Goal: Task Accomplishment & Management: Complete application form

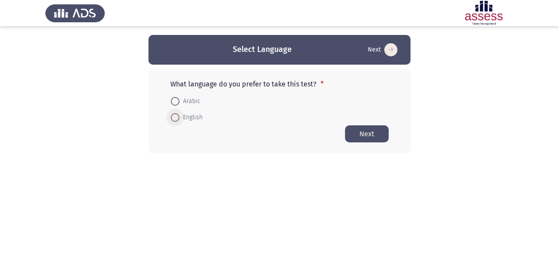
click at [177, 116] on span at bounding box center [175, 117] width 9 height 9
click at [177, 116] on input "English" at bounding box center [175, 117] width 9 height 9
radio input "true"
click at [378, 133] on button "Next" at bounding box center [367, 133] width 44 height 17
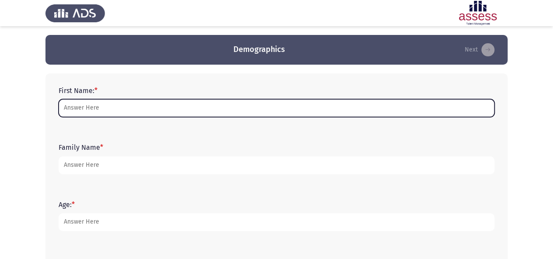
click at [278, 109] on input "First Name: *" at bounding box center [277, 108] width 436 height 18
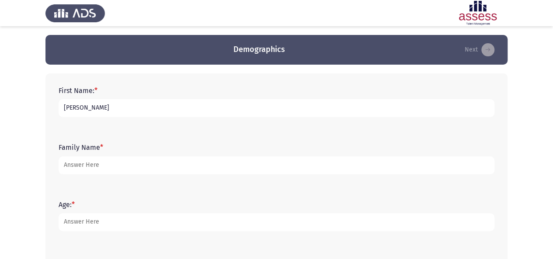
type input "[PERSON_NAME]"
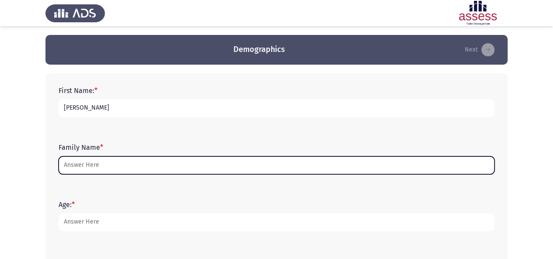
click at [203, 163] on input "Family Name *" at bounding box center [277, 165] width 436 height 18
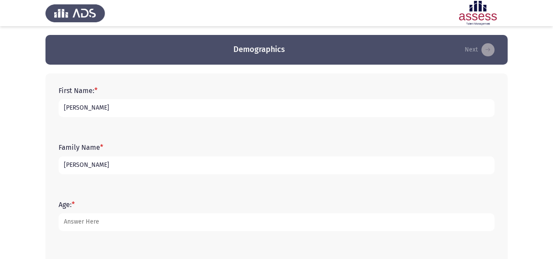
type input "[PERSON_NAME]"
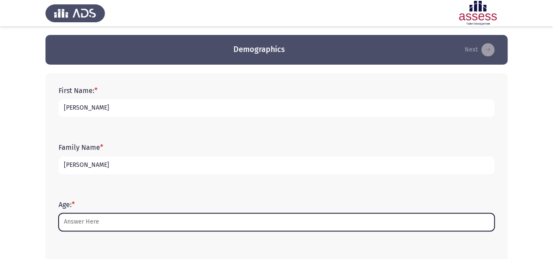
click at [167, 223] on input "Age: *" at bounding box center [277, 222] width 436 height 18
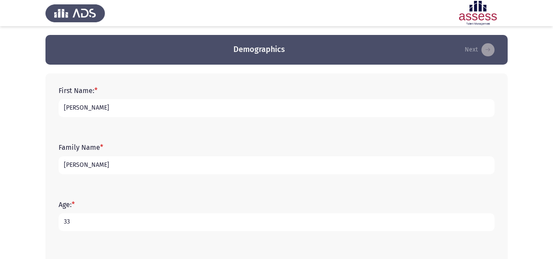
type input "33"
click at [538, 115] on app-assessment-container "Demographics Next First Name: * [PERSON_NAME] Family Name * [PERSON_NAME] Age: …" at bounding box center [276, 252] width 553 height 434
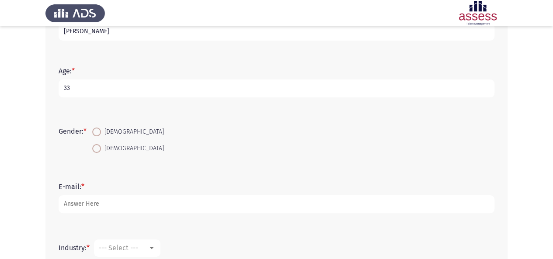
scroll to position [136, 0]
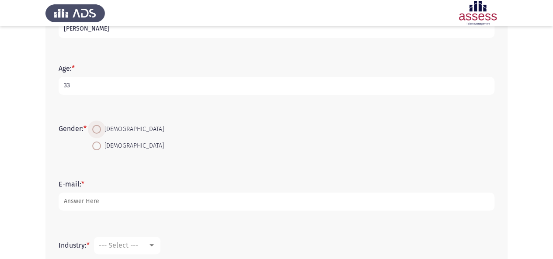
click at [95, 129] on span at bounding box center [96, 129] width 9 height 9
click at [95, 129] on input "[DEMOGRAPHIC_DATA]" at bounding box center [96, 129] width 9 height 9
radio input "true"
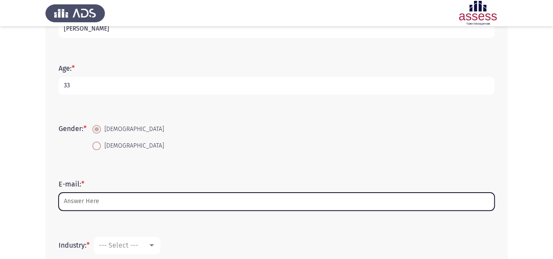
click at [108, 204] on input "E-mail: *" at bounding box center [277, 202] width 436 height 18
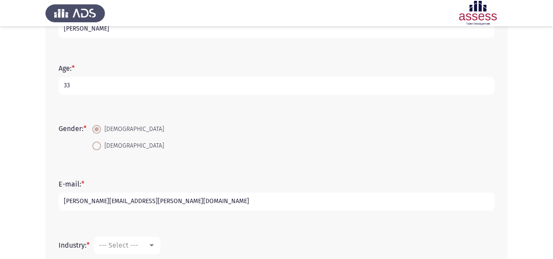
type input "[PERSON_NAME][EMAIL_ADDRESS][PERSON_NAME][DOMAIN_NAME]"
click at [534, 115] on app-assessment-container "Demographics Next First Name: * [PERSON_NAME] Family Name * [PERSON_NAME] Age: …" at bounding box center [276, 116] width 553 height 434
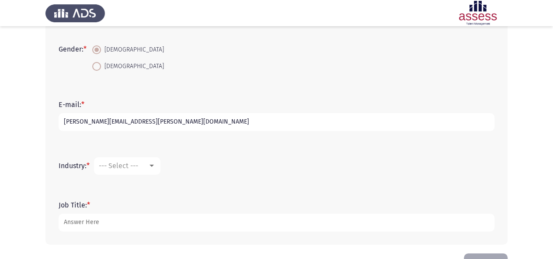
scroll to position [245, 0]
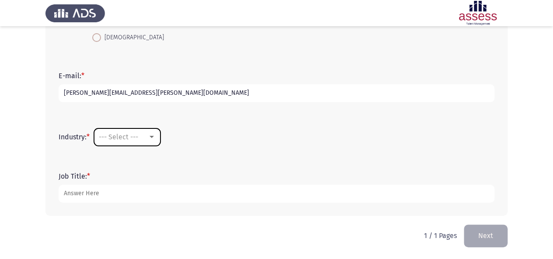
click at [145, 134] on div "--- Select ---" at bounding box center [123, 137] width 49 height 8
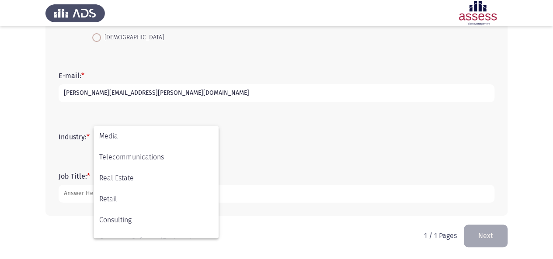
scroll to position [287, 0]
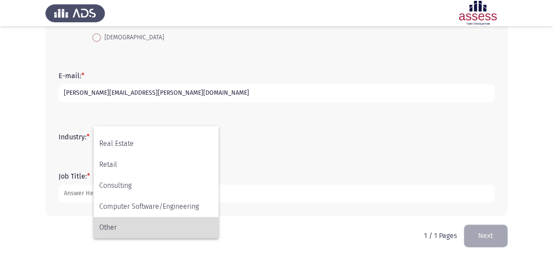
click at [178, 222] on span "Other" at bounding box center [156, 227] width 114 height 21
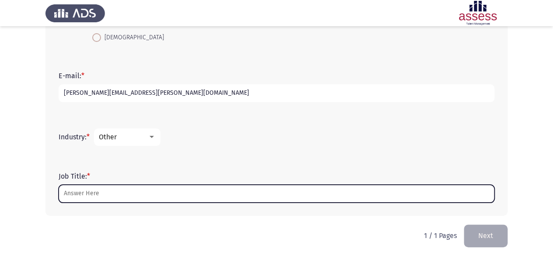
click at [189, 188] on input "Job Title: *" at bounding box center [277, 194] width 436 height 18
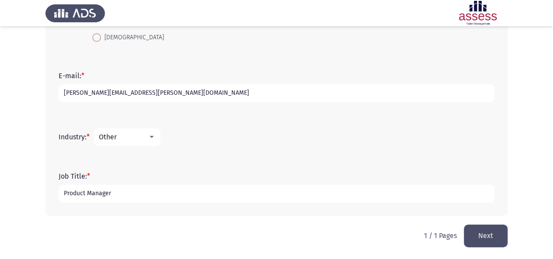
type input "Product Manager"
click at [496, 236] on button "Next" at bounding box center [486, 236] width 44 height 22
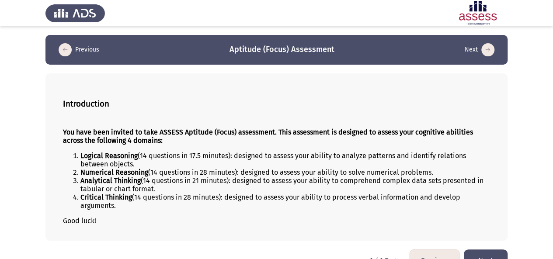
scroll to position [20, 0]
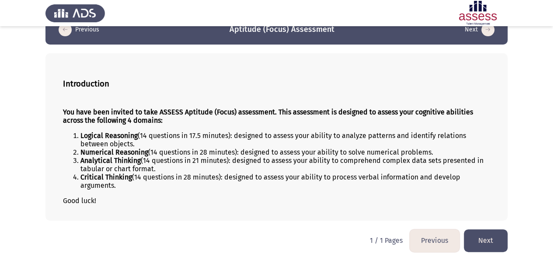
click at [489, 239] on button "Next" at bounding box center [486, 240] width 44 height 22
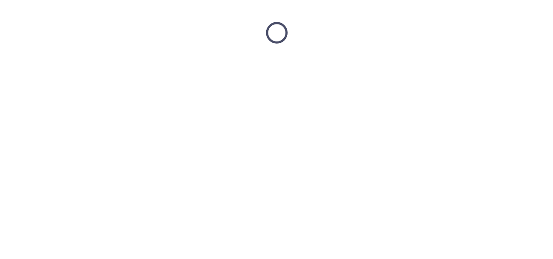
scroll to position [0, 0]
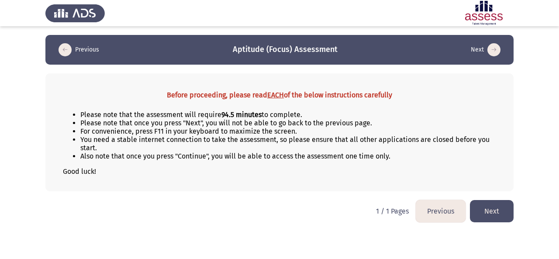
click at [493, 204] on button "Next" at bounding box center [492, 211] width 44 height 22
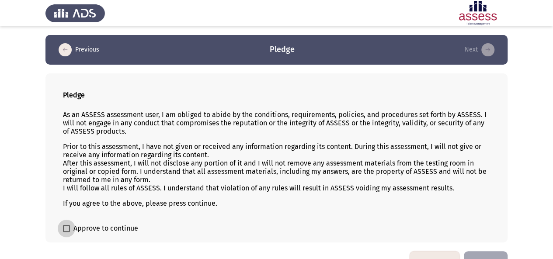
click at [68, 228] on span at bounding box center [66, 228] width 7 height 7
click at [66, 232] on input "Approve to continue" at bounding box center [66, 232] width 0 height 0
checkbox input "true"
click at [488, 252] on button "Next" at bounding box center [486, 262] width 44 height 22
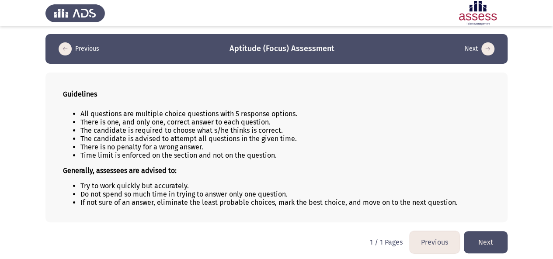
scroll to position [1, 0]
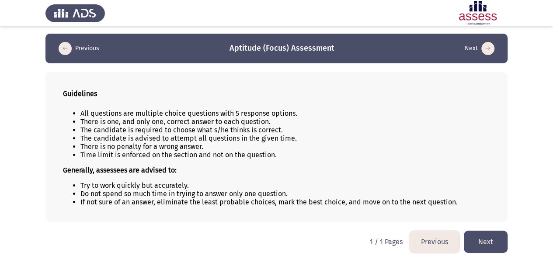
click at [485, 236] on button "Next" at bounding box center [486, 242] width 44 height 22
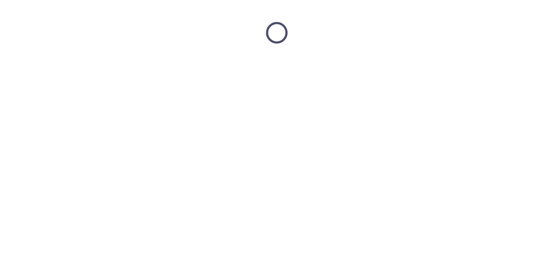
scroll to position [0, 0]
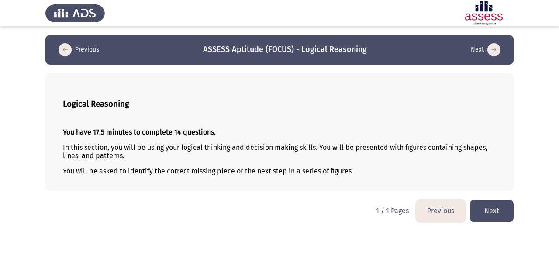
click at [488, 208] on button "Next" at bounding box center [492, 211] width 44 height 22
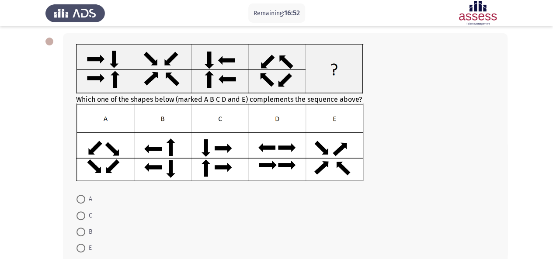
scroll to position [40, 0]
click at [84, 248] on span at bounding box center [80, 248] width 9 height 9
click at [84, 248] on input "E" at bounding box center [80, 248] width 9 height 9
radio input "true"
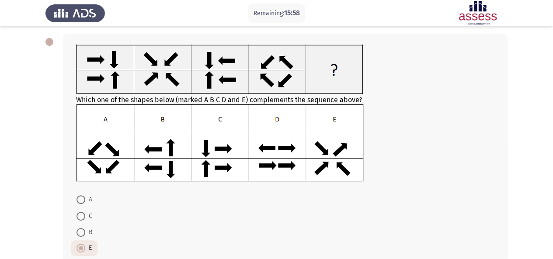
click at [86, 230] on span "B" at bounding box center [88, 232] width 7 height 10
click at [85, 230] on input "B" at bounding box center [80, 232] width 9 height 9
radio input "true"
click at [49, 188] on div "Which one of the shapes below (marked A B C D and E) complements the sequence a…" at bounding box center [276, 158] width 462 height 267
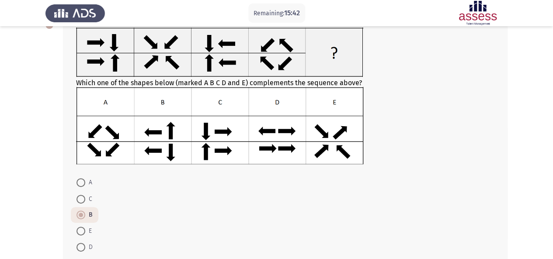
scroll to position [56, 0]
click at [79, 233] on span at bounding box center [80, 231] width 9 height 9
click at [79, 233] on input "E" at bounding box center [80, 231] width 9 height 9
radio input "true"
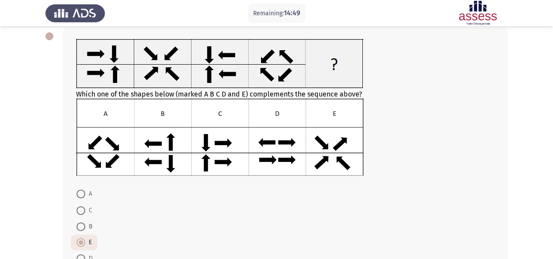
scroll to position [47, 0]
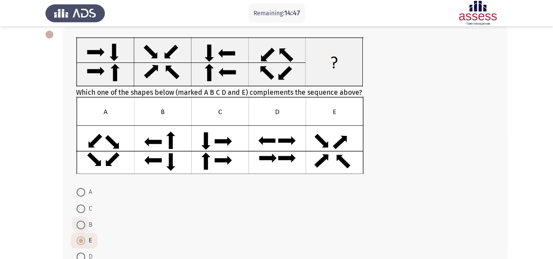
click at [79, 224] on span at bounding box center [80, 225] width 9 height 9
click at [79, 224] on input "B" at bounding box center [80, 225] width 9 height 9
radio input "true"
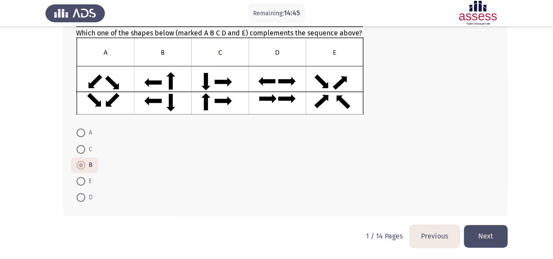
click at [486, 239] on button "Next" at bounding box center [486, 236] width 44 height 22
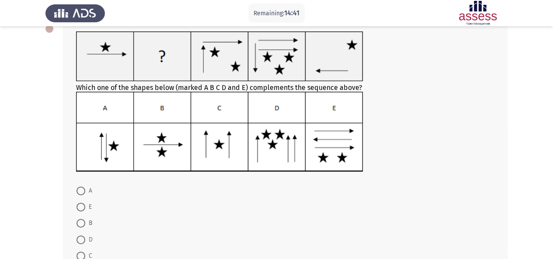
scroll to position [52, 0]
click at [86, 223] on span "B" at bounding box center [88, 224] width 7 height 10
click at [85, 223] on input "B" at bounding box center [80, 223] width 9 height 9
radio input "true"
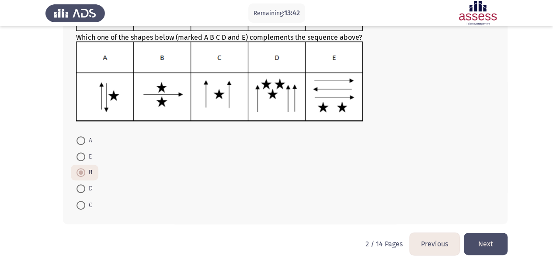
scroll to position [111, 0]
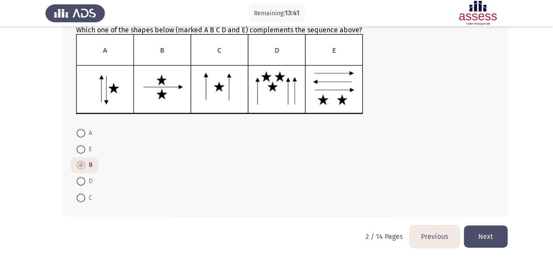
click at [488, 230] on button "Next" at bounding box center [486, 237] width 44 height 22
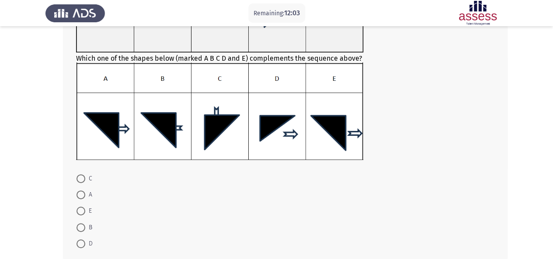
scroll to position [136, 0]
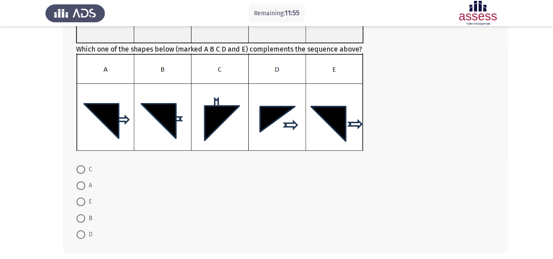
click at [80, 174] on mat-radio-button "C" at bounding box center [84, 169] width 27 height 16
click at [80, 174] on label "C" at bounding box center [84, 169] width 16 height 10
click at [80, 174] on input "C" at bounding box center [80, 169] width 9 height 9
radio input "true"
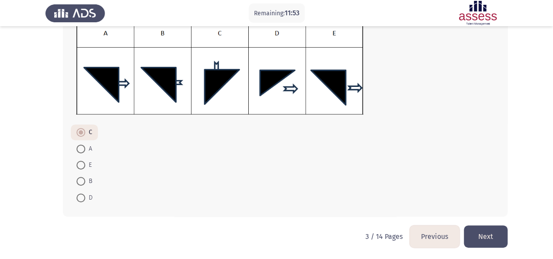
click at [489, 241] on button "Next" at bounding box center [486, 237] width 44 height 22
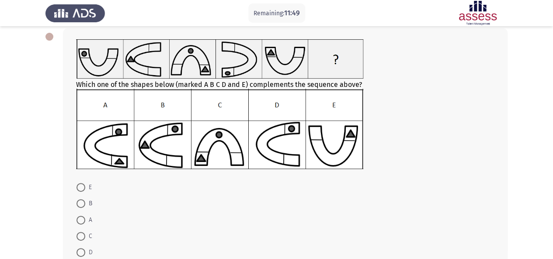
scroll to position [45, 0]
click at [81, 222] on span at bounding box center [80, 220] width 9 height 9
click at [81, 222] on input "A" at bounding box center [80, 220] width 9 height 9
radio input "true"
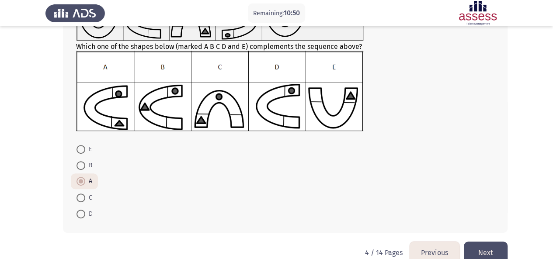
scroll to position [100, 0]
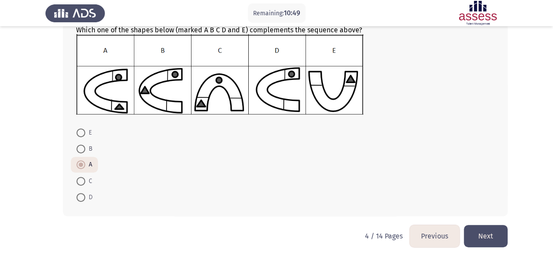
click at [497, 234] on button "Next" at bounding box center [486, 236] width 44 height 22
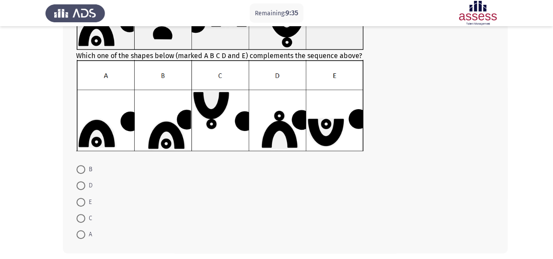
scroll to position [108, 0]
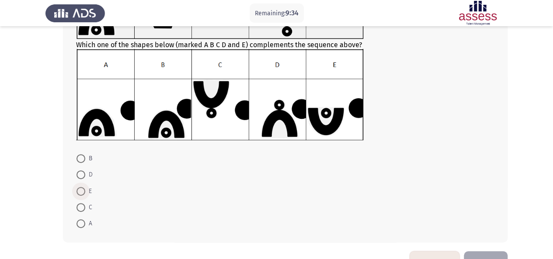
click at [82, 189] on span at bounding box center [80, 191] width 9 height 9
click at [82, 189] on input "E" at bounding box center [80, 191] width 9 height 9
radio input "true"
click at [503, 255] on button "Next" at bounding box center [486, 262] width 44 height 22
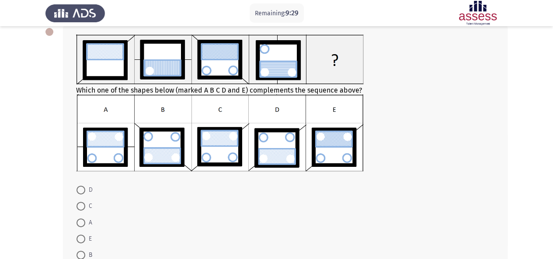
scroll to position [51, 0]
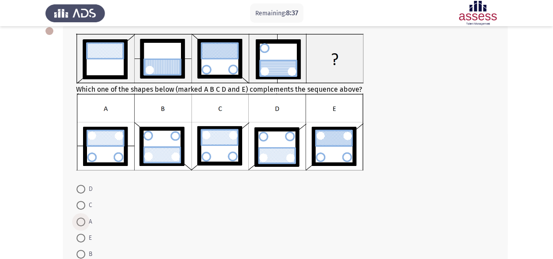
click at [79, 221] on span at bounding box center [80, 222] width 9 height 9
click at [79, 221] on input "A" at bounding box center [80, 222] width 9 height 9
radio input "true"
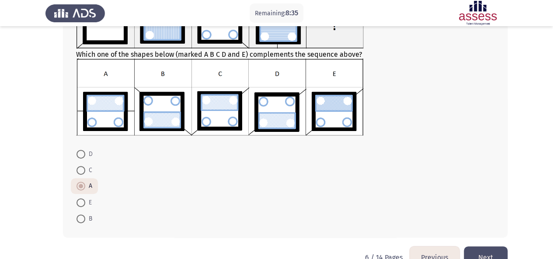
scroll to position [107, 0]
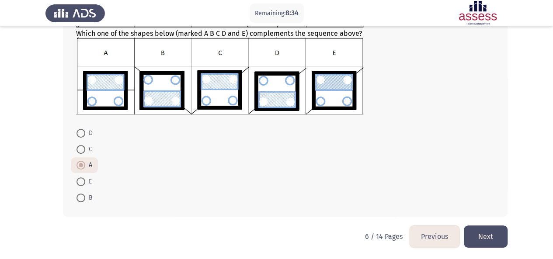
click at [501, 233] on button "Next" at bounding box center [486, 237] width 44 height 22
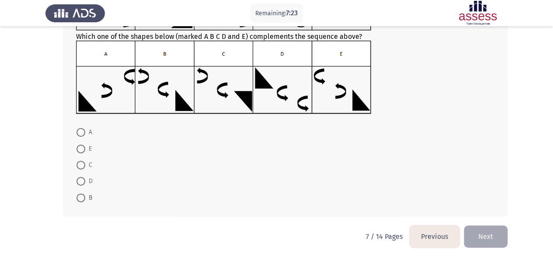
scroll to position [101, 0]
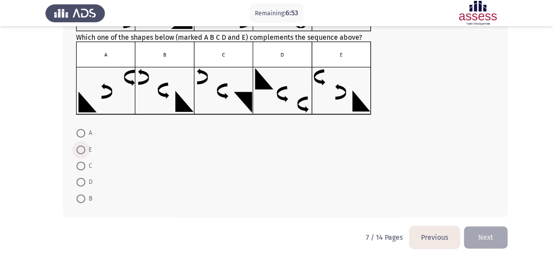
click at [83, 150] on span at bounding box center [80, 150] width 9 height 9
click at [83, 150] on input "E" at bounding box center [80, 150] width 9 height 9
radio input "true"
click at [496, 234] on button "Next" at bounding box center [486, 237] width 44 height 22
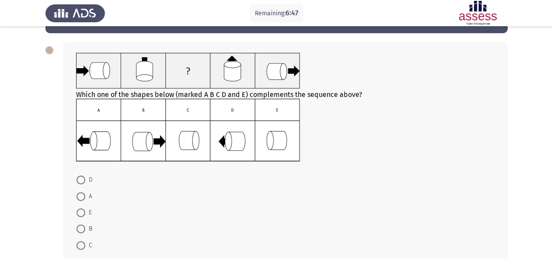
scroll to position [31, 0]
click at [80, 195] on span at bounding box center [80, 196] width 9 height 9
click at [80, 195] on input "A" at bounding box center [80, 196] width 9 height 9
radio input "true"
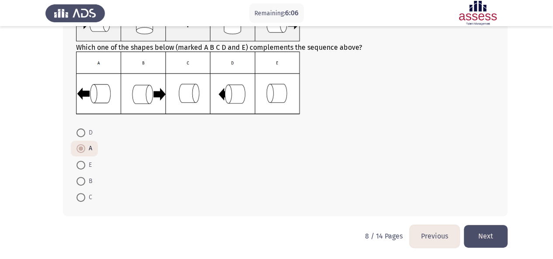
click at [487, 229] on button "Next" at bounding box center [486, 236] width 44 height 22
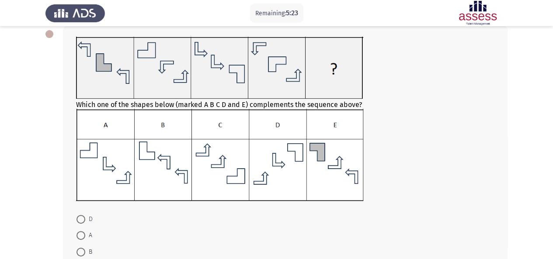
scroll to position [135, 0]
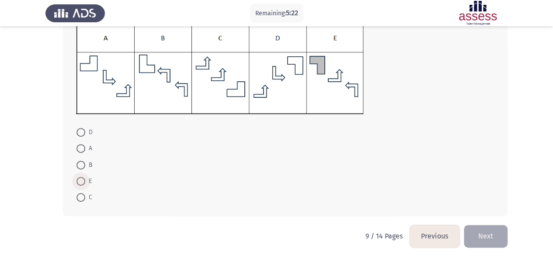
click at [77, 182] on span at bounding box center [80, 181] width 9 height 9
click at [77, 182] on input "E" at bounding box center [80, 181] width 9 height 9
radio input "true"
click at [476, 230] on button "Next" at bounding box center [486, 237] width 44 height 22
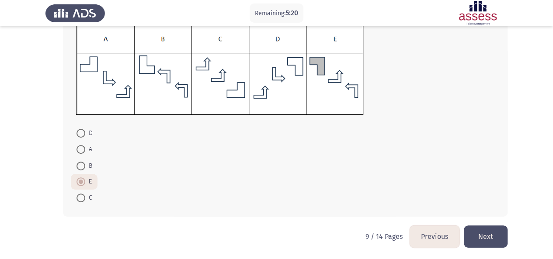
scroll to position [0, 0]
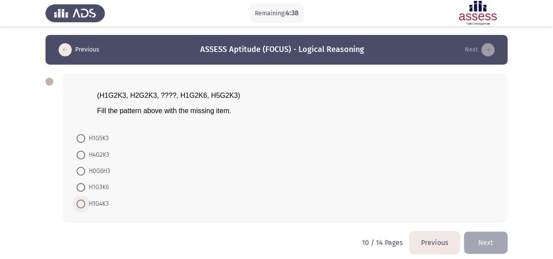
click at [81, 204] on span at bounding box center [80, 204] width 9 height 9
click at [81, 204] on input "H1G4K3" at bounding box center [80, 204] width 9 height 9
radio input "true"
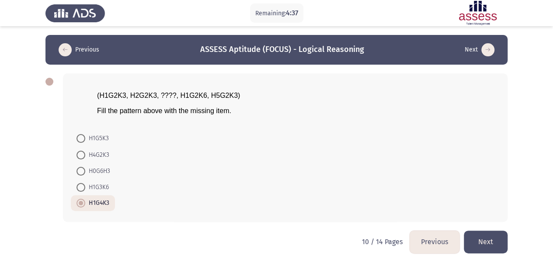
click at [481, 237] on button "Next" at bounding box center [486, 242] width 44 height 22
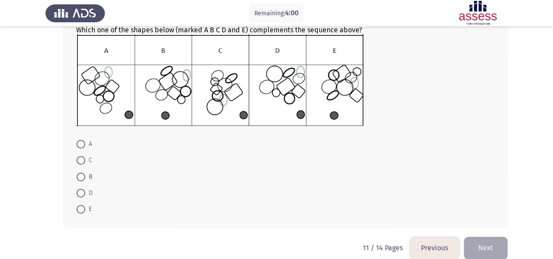
scroll to position [135, 0]
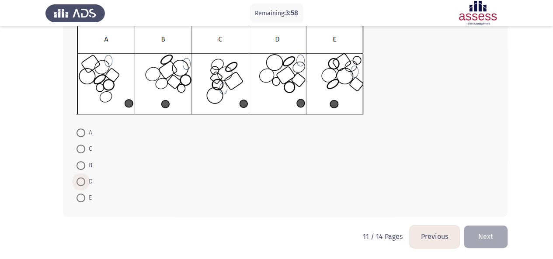
click at [77, 180] on span at bounding box center [80, 181] width 9 height 9
click at [77, 180] on input "D" at bounding box center [80, 181] width 9 height 9
radio input "true"
click at [492, 238] on button "Next" at bounding box center [486, 236] width 44 height 22
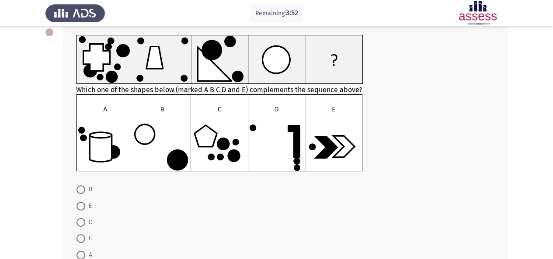
scroll to position [52, 0]
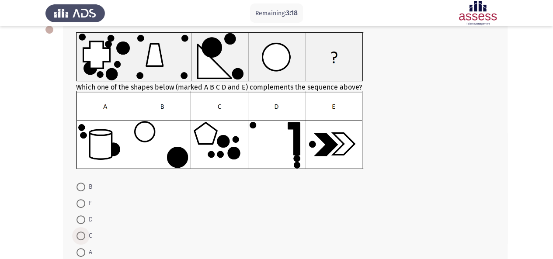
click at [83, 239] on span at bounding box center [80, 236] width 9 height 9
click at [83, 239] on input "C" at bounding box center [80, 236] width 9 height 9
radio input "true"
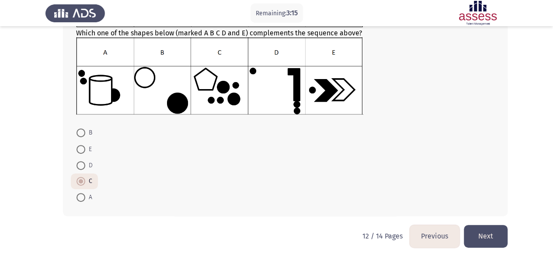
click at [487, 230] on button "Next" at bounding box center [486, 236] width 44 height 22
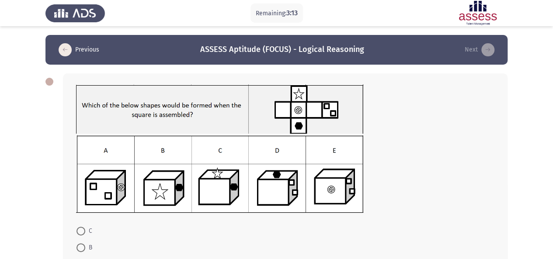
drag, startPoint x: 552, startPoint y: 112, endPoint x: 556, endPoint y: 126, distance: 14.0
click at [553, 126] on html "Remaining: 3:13 Previous ASSESS Aptitude (FOCUS) - Logical Reasoning Next C B A…" at bounding box center [276, 179] width 553 height 359
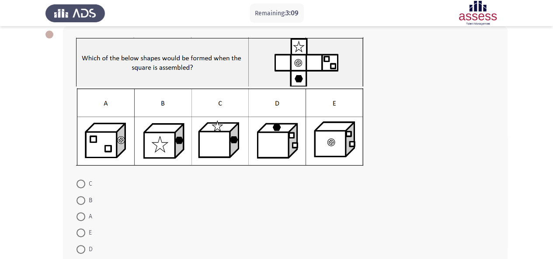
scroll to position [48, 0]
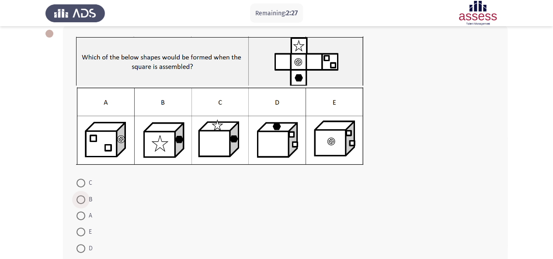
click at [80, 195] on span at bounding box center [80, 199] width 9 height 9
click at [80, 195] on input "B" at bounding box center [80, 199] width 9 height 9
radio input "true"
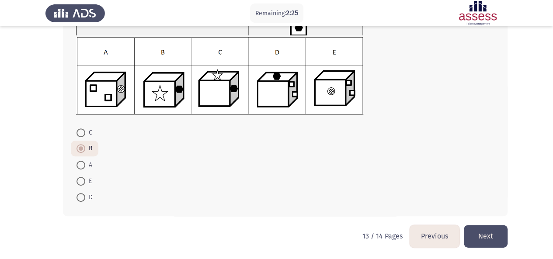
click at [496, 235] on button "Next" at bounding box center [486, 236] width 44 height 22
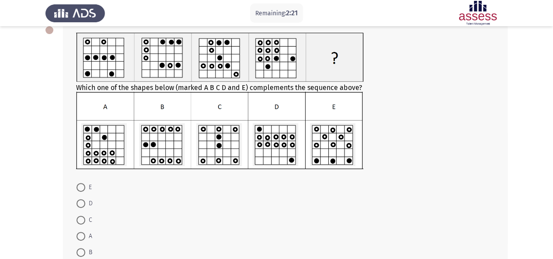
scroll to position [52, 0]
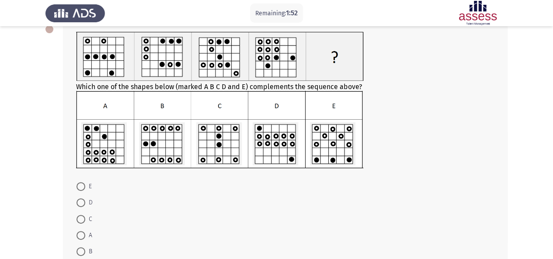
click at [80, 185] on span at bounding box center [80, 186] width 9 height 9
click at [80, 185] on input "E" at bounding box center [80, 186] width 9 height 9
radio input "true"
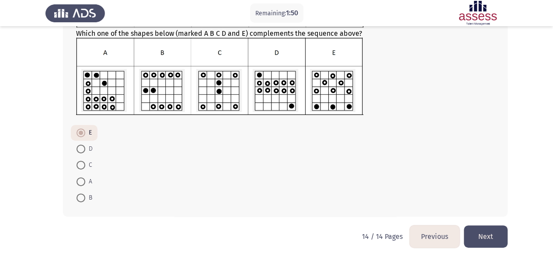
click at [493, 236] on button "Next" at bounding box center [486, 237] width 44 height 22
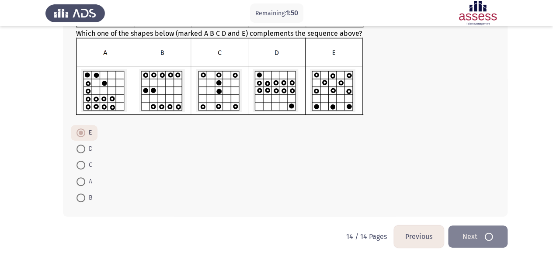
scroll to position [0, 0]
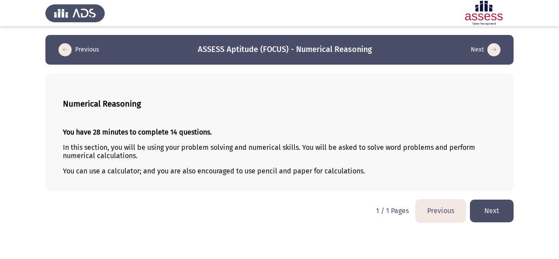
click at [500, 209] on button "Next" at bounding box center [492, 211] width 44 height 22
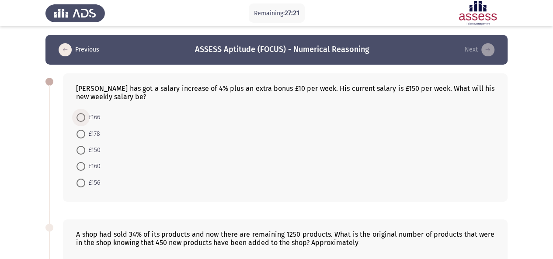
click at [80, 118] on span at bounding box center [80, 117] width 9 height 9
click at [80, 118] on input "£166" at bounding box center [80, 117] width 9 height 9
radio input "true"
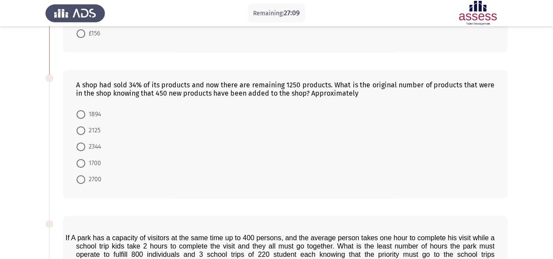
scroll to position [152, 0]
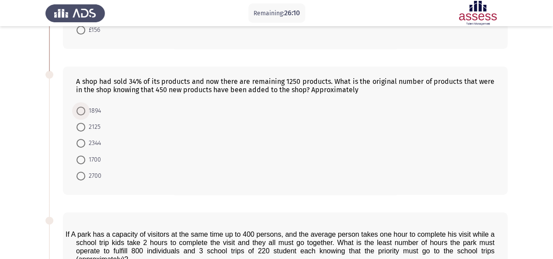
click at [81, 112] on span at bounding box center [80, 111] width 9 height 9
click at [81, 112] on input "1894" at bounding box center [80, 111] width 9 height 9
radio input "true"
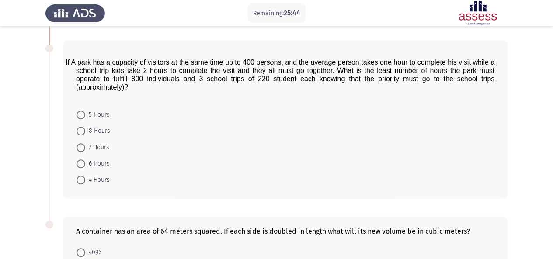
scroll to position [323, 0]
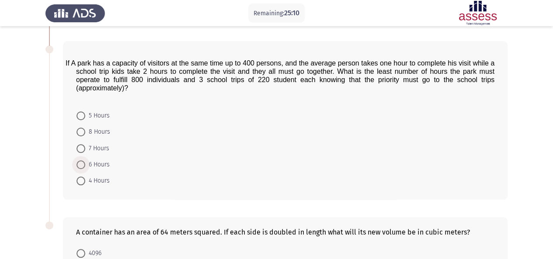
click at [80, 165] on span at bounding box center [80, 164] width 9 height 9
click at [80, 165] on input "6 Hours" at bounding box center [80, 164] width 9 height 9
radio input "true"
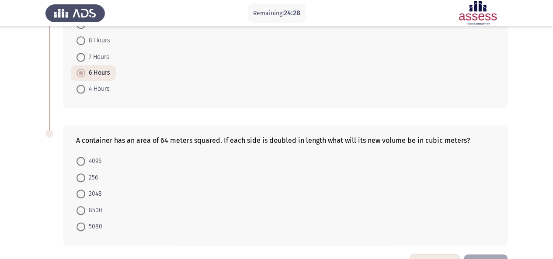
scroll to position [422, 0]
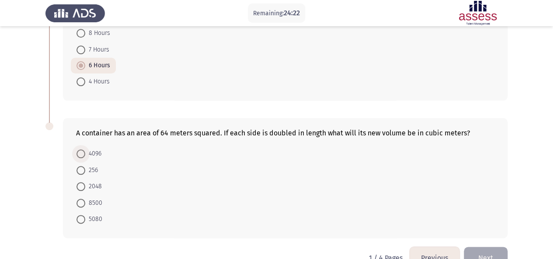
click at [80, 149] on span at bounding box center [80, 153] width 9 height 9
click at [80, 149] on input "4096" at bounding box center [80, 153] width 9 height 9
radio input "true"
click at [477, 247] on button "Next" at bounding box center [486, 258] width 44 height 22
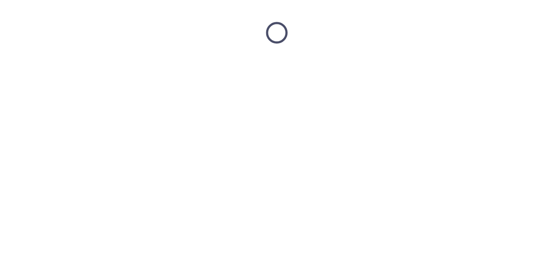
scroll to position [0, 0]
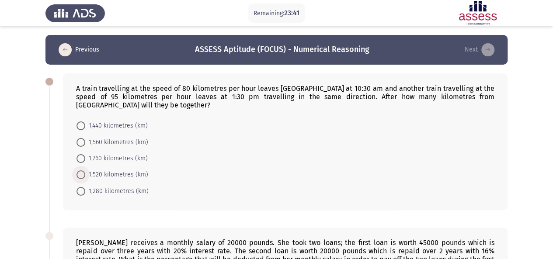
click at [83, 177] on span at bounding box center [80, 174] width 9 height 9
click at [83, 177] on input "1,520 kilometres (km)" at bounding box center [80, 174] width 9 height 9
radio input "true"
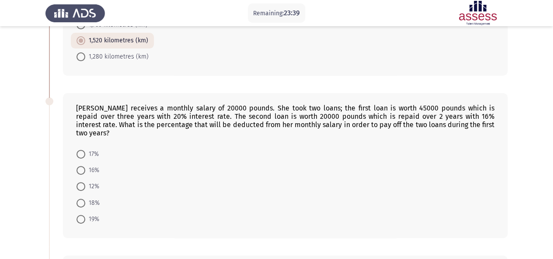
scroll to position [159, 0]
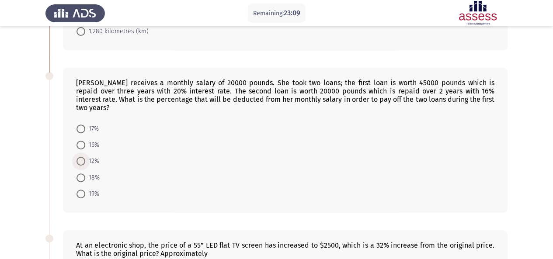
click at [79, 157] on span at bounding box center [80, 161] width 9 height 9
click at [79, 157] on input "12%" at bounding box center [80, 161] width 9 height 9
radio input "true"
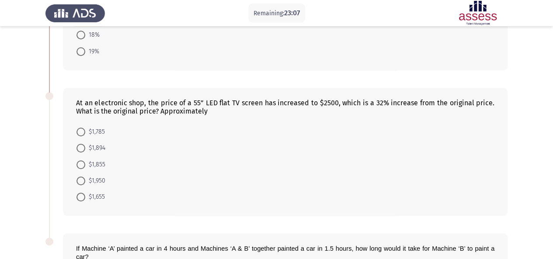
scroll to position [303, 0]
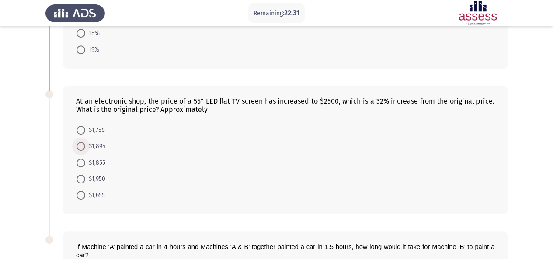
click at [79, 142] on span at bounding box center [80, 146] width 9 height 9
click at [79, 142] on input "$1,894" at bounding box center [80, 146] width 9 height 9
radio input "true"
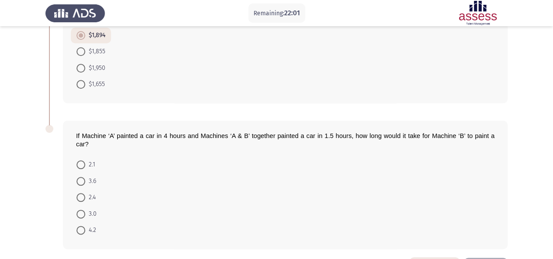
scroll to position [434, 0]
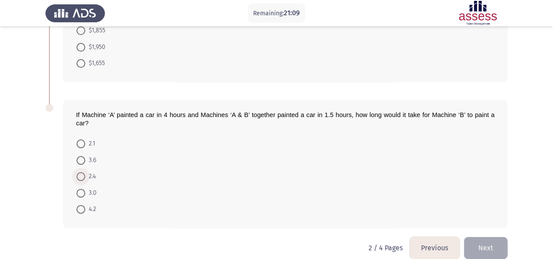
click at [77, 172] on span at bounding box center [80, 176] width 9 height 9
click at [77, 172] on input "2.4" at bounding box center [80, 176] width 9 height 9
radio input "true"
click at [485, 237] on button "Next" at bounding box center [486, 248] width 44 height 22
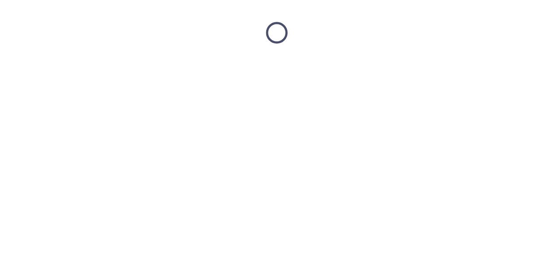
scroll to position [0, 0]
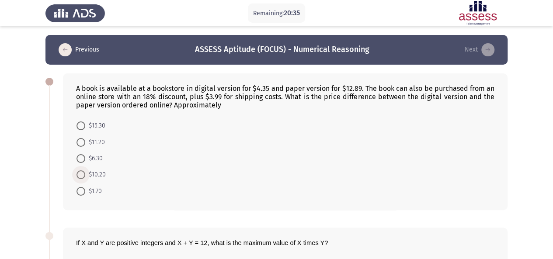
click at [78, 175] on span at bounding box center [80, 174] width 9 height 9
click at [78, 175] on input "$10.20" at bounding box center [80, 174] width 9 height 9
radio input "true"
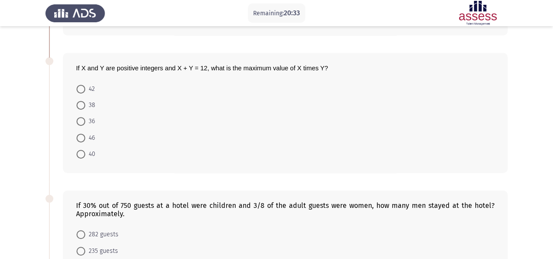
scroll to position [175, 0]
click at [81, 119] on span at bounding box center [80, 120] width 9 height 9
click at [81, 119] on input "36" at bounding box center [80, 120] width 9 height 9
radio input "true"
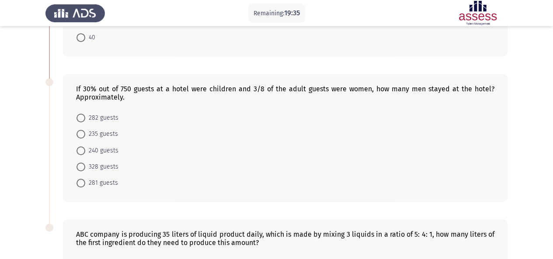
scroll to position [291, 0]
click at [78, 164] on span at bounding box center [80, 166] width 9 height 9
click at [78, 164] on input "328 guests" at bounding box center [80, 166] width 9 height 9
radio input "true"
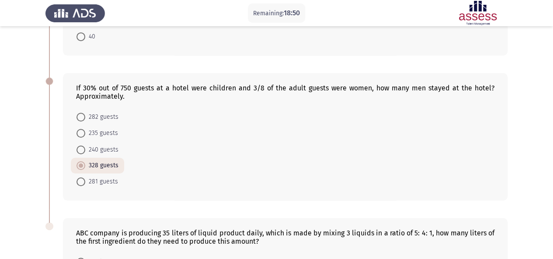
scroll to position [418, 0]
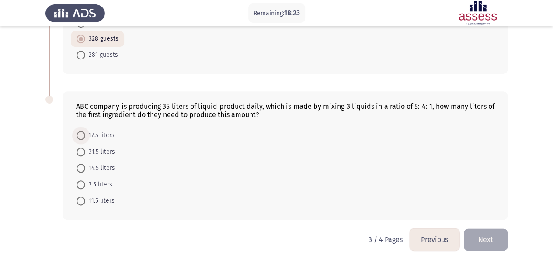
click at [80, 132] on span at bounding box center [80, 135] width 9 height 9
click at [80, 132] on input "17.5 liters" at bounding box center [80, 135] width 9 height 9
radio input "true"
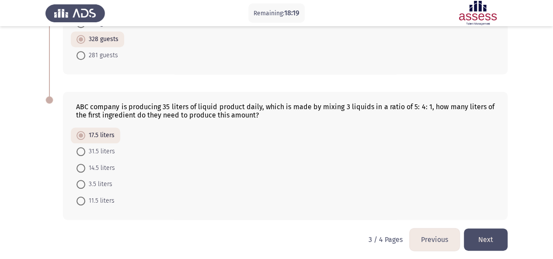
click at [490, 233] on button "Next" at bounding box center [486, 240] width 44 height 22
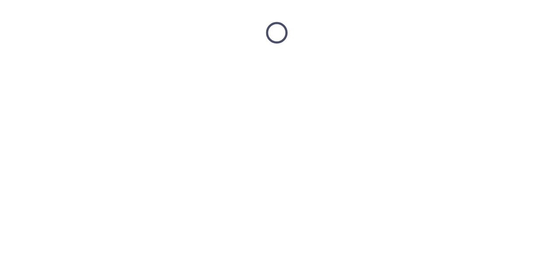
scroll to position [0, 0]
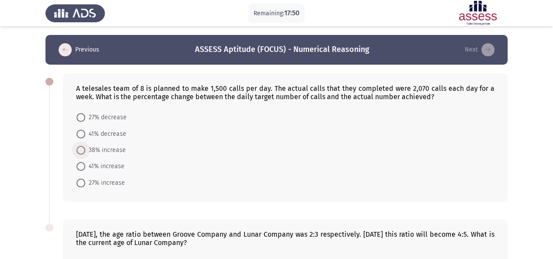
click at [80, 151] on span at bounding box center [80, 150] width 9 height 9
click at [80, 151] on input "38% increase" at bounding box center [80, 150] width 9 height 9
radio input "true"
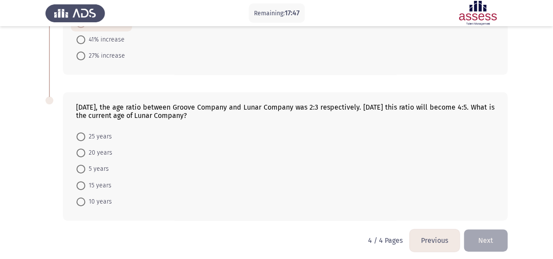
scroll to position [129, 0]
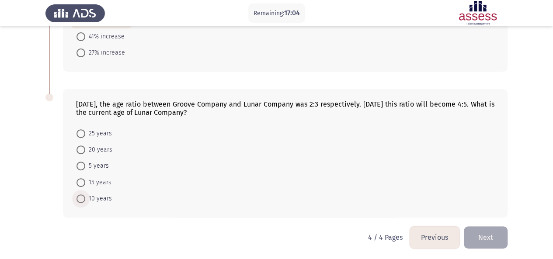
click at [80, 201] on span at bounding box center [80, 198] width 9 height 9
click at [80, 201] on input "10 years" at bounding box center [80, 198] width 9 height 9
radio input "true"
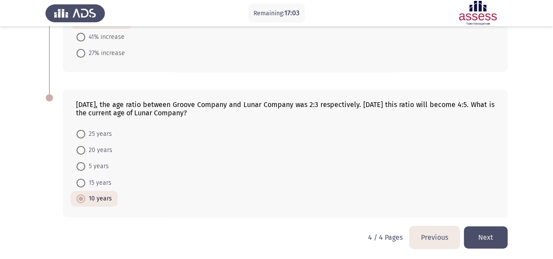
click at [473, 236] on button "Next" at bounding box center [486, 237] width 44 height 22
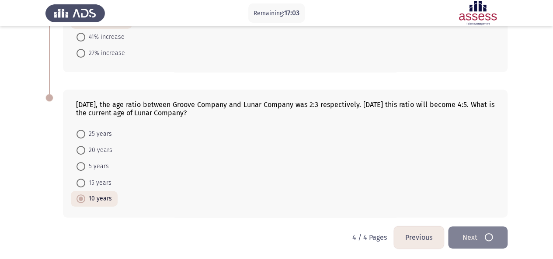
scroll to position [0, 0]
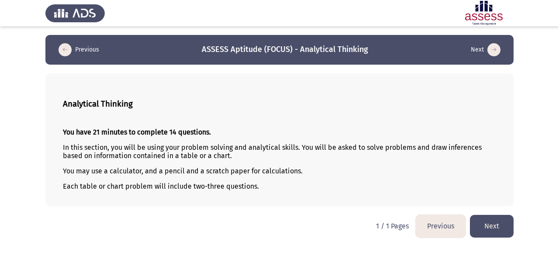
click at [489, 228] on button "Next" at bounding box center [492, 226] width 44 height 22
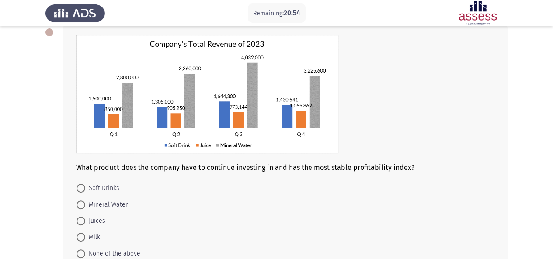
scroll to position [50, 0]
click at [83, 203] on span at bounding box center [80, 204] width 9 height 9
click at [83, 203] on input "Mineral Water" at bounding box center [80, 204] width 9 height 9
radio input "true"
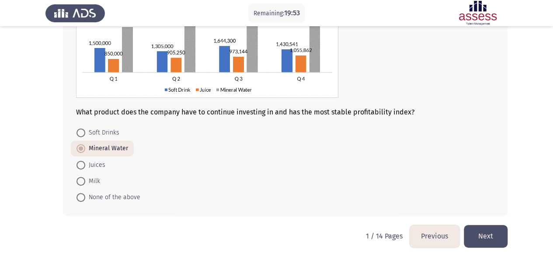
click at [498, 236] on button "Next" at bounding box center [486, 236] width 44 height 22
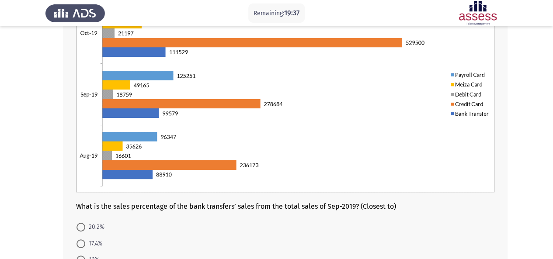
scroll to position [103, 0]
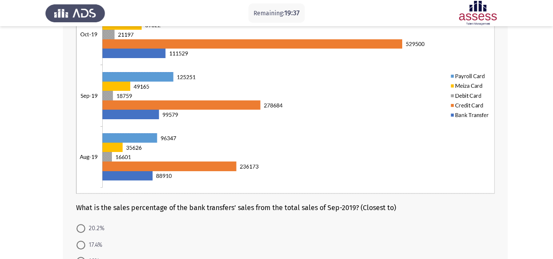
click at [545, 178] on app-assessment-container "Remaining: 19:37 Previous ASSESS Aptitude (FOCUS) - Analytical Thinking Next Wh…" at bounding box center [276, 127] width 553 height 390
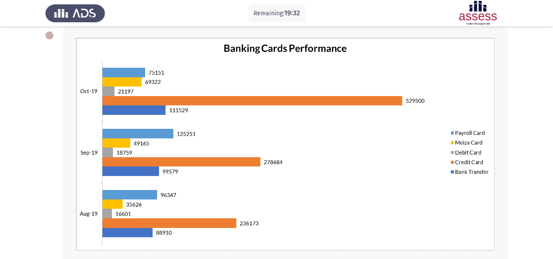
scroll to position [45, 0]
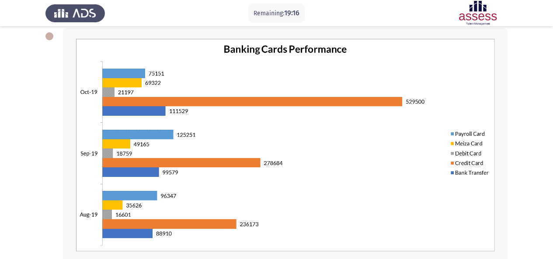
drag, startPoint x: 552, startPoint y: 87, endPoint x: 558, endPoint y: 120, distance: 33.2
click at [553, 120] on html "Remaining: 19:16 Previous ASSESS Aptitude (FOCUS) - Analytical Thinking Next Wh…" at bounding box center [276, 185] width 553 height 460
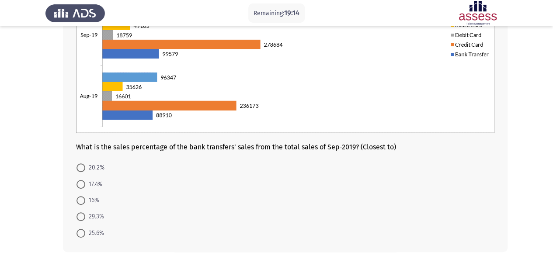
scroll to position [164, 0]
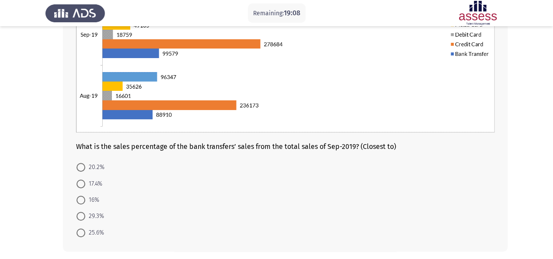
drag, startPoint x: 233, startPoint y: 146, endPoint x: 292, endPoint y: 145, distance: 59.9
click at [292, 145] on div "What is the sales percentage of the bank transfers’ sales from the total sales …" at bounding box center [285, 35] width 418 height 231
click at [80, 188] on label "17.4%" at bounding box center [89, 184] width 26 height 10
click at [80, 188] on input "17.4%" at bounding box center [80, 184] width 9 height 9
radio input "true"
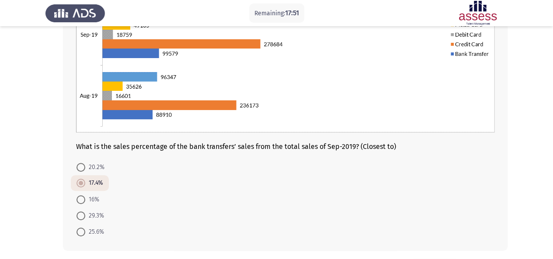
scroll to position [198, 0]
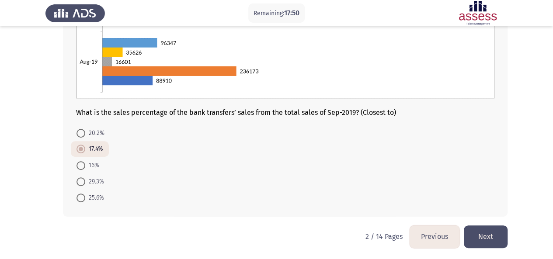
click at [498, 237] on button "Next" at bounding box center [486, 237] width 44 height 22
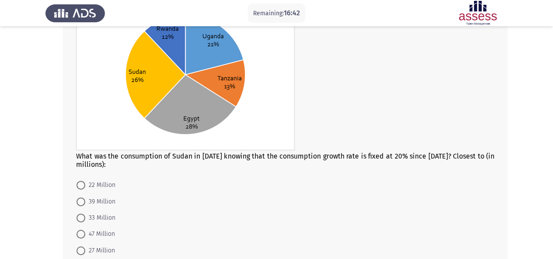
scroll to position [100, 0]
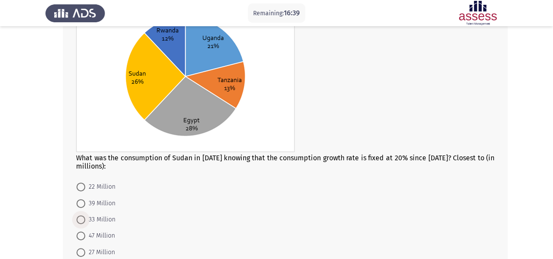
click at [81, 219] on span at bounding box center [80, 219] width 9 height 9
click at [81, 219] on input "33 Million" at bounding box center [80, 219] width 9 height 9
radio input "true"
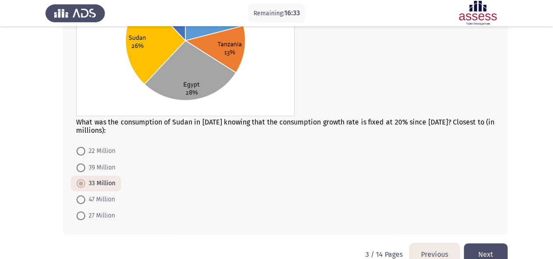
scroll to position [142, 0]
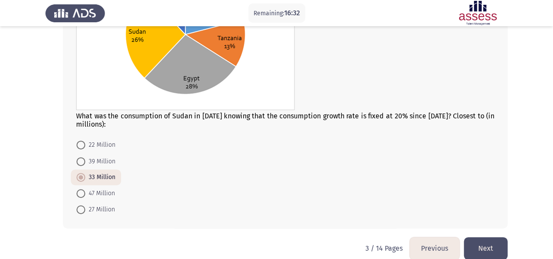
click at [497, 241] on button "Next" at bounding box center [486, 248] width 44 height 22
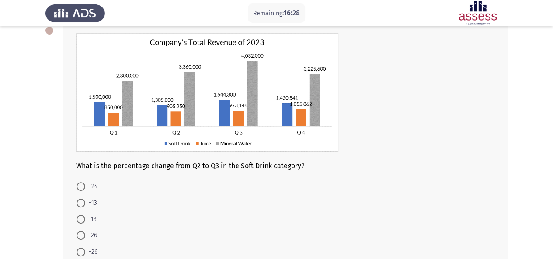
scroll to position [52, 0]
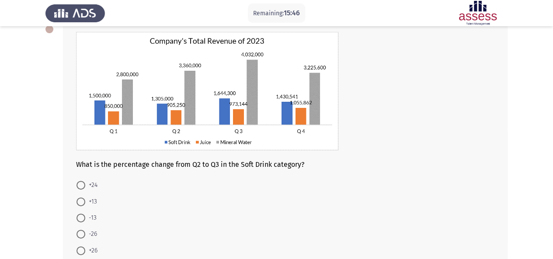
click at [79, 249] on span at bounding box center [80, 251] width 9 height 9
click at [79, 249] on input "+26" at bounding box center [80, 251] width 9 height 9
radio input "true"
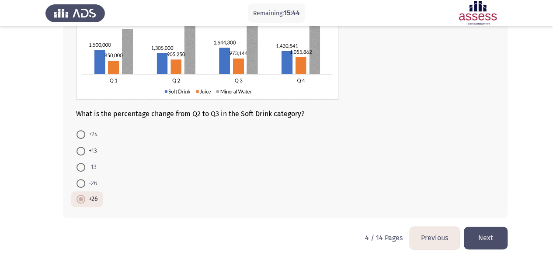
scroll to position [104, 0]
click at [478, 230] on button "Next" at bounding box center [486, 237] width 44 height 22
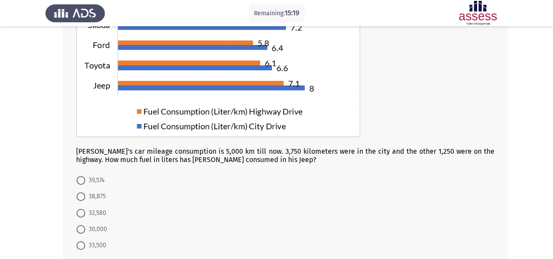
scroll to position [126, 0]
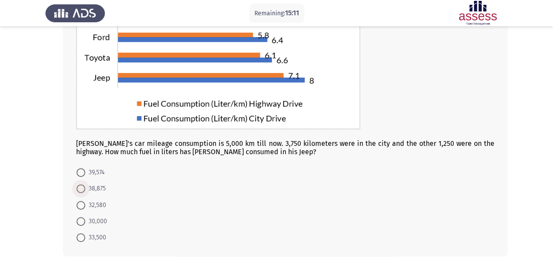
click at [79, 185] on span at bounding box center [80, 188] width 9 height 9
click at [79, 185] on input "38,875" at bounding box center [80, 188] width 9 height 9
radio input "true"
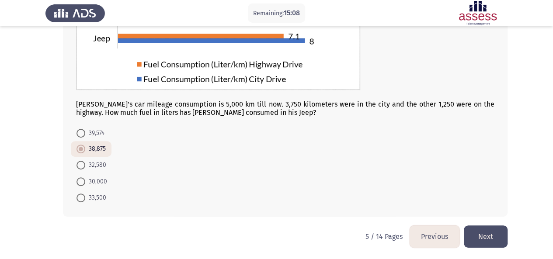
click at [503, 235] on button "Next" at bounding box center [486, 237] width 44 height 22
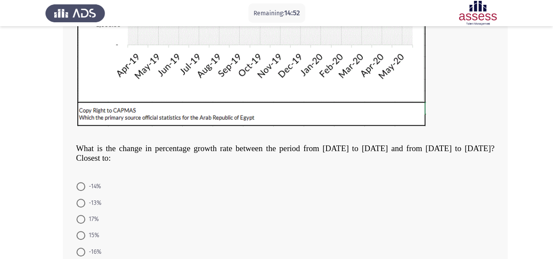
scroll to position [243, 0]
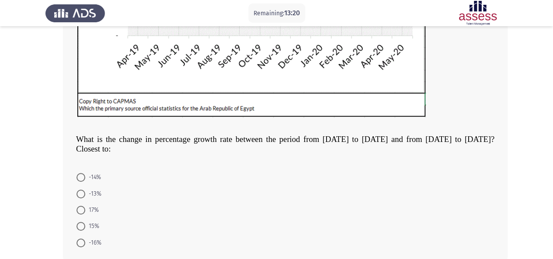
click at [551, 143] on app-assessment-container "Remaining: 13:20 Previous ASSESS Aptitude (FOCUS) - Analytical Thinking Next Wh…" at bounding box center [276, 31] width 553 height 479
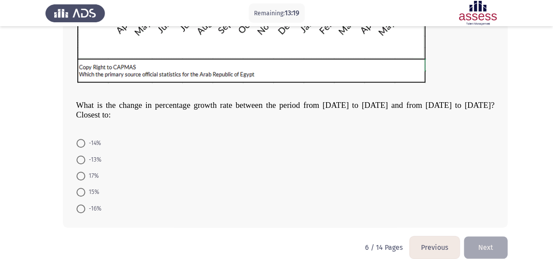
scroll to position [274, 0]
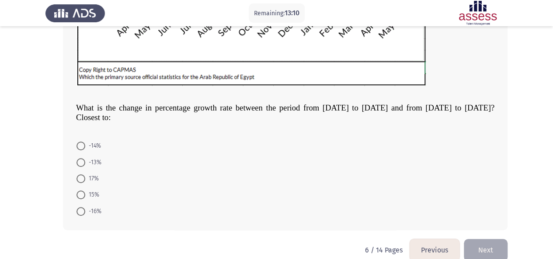
click at [63, 93] on div "What is the change in percentage growth rate between the period from [DATE] to …" at bounding box center [285, 14] width 444 height 431
click at [84, 208] on span at bounding box center [80, 211] width 9 height 9
click at [84, 208] on input "-16%" at bounding box center [80, 211] width 9 height 9
radio input "true"
click at [490, 255] on button "Next" at bounding box center [486, 249] width 44 height 22
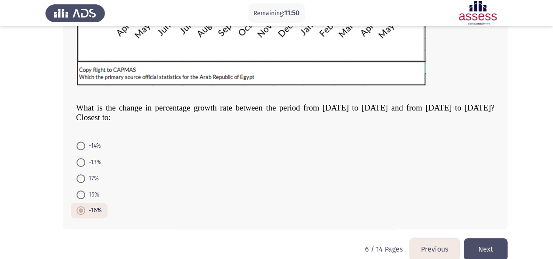
scroll to position [0, 0]
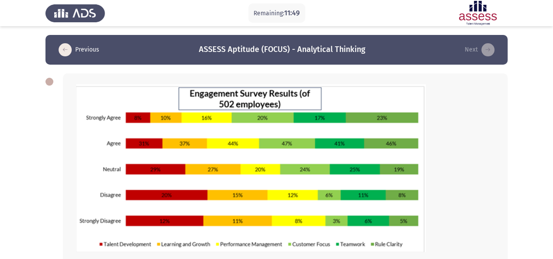
click at [551, 104] on app-assessment-container "Remaining: 11:49 Previous ASSESS Aptitude (FOCUS) - Analytical Thinking Next La…" at bounding box center [276, 212] width 553 height 354
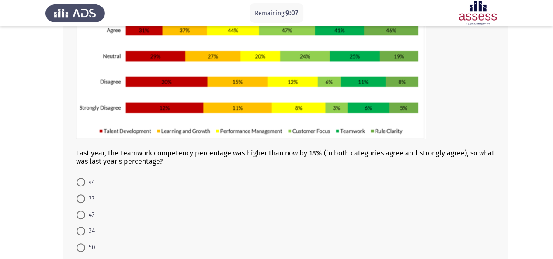
scroll to position [119, 0]
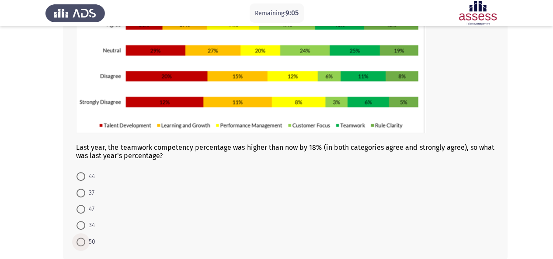
click at [87, 242] on span "50" at bounding box center [90, 242] width 10 height 10
click at [85, 242] on input "50" at bounding box center [80, 242] width 9 height 9
radio input "true"
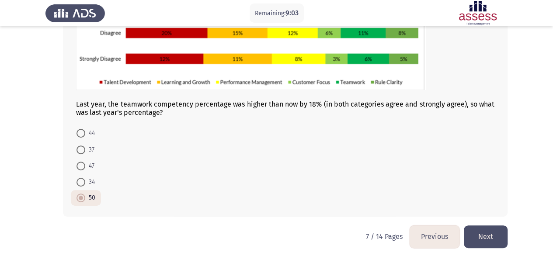
click at [488, 229] on button "Next" at bounding box center [486, 237] width 44 height 22
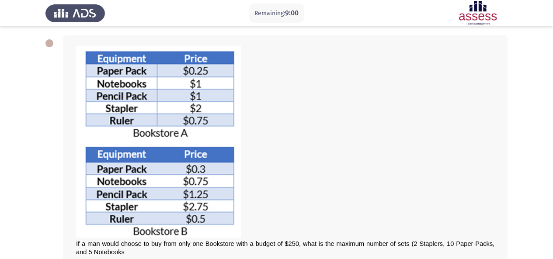
scroll to position [40, 0]
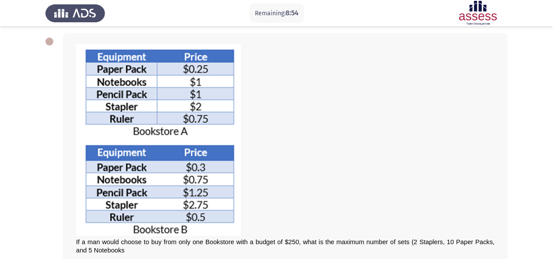
click at [476, 77] on div "If a man would choose to buy from only one Bookstore with a budget of $250, wha…" at bounding box center [285, 149] width 418 height 210
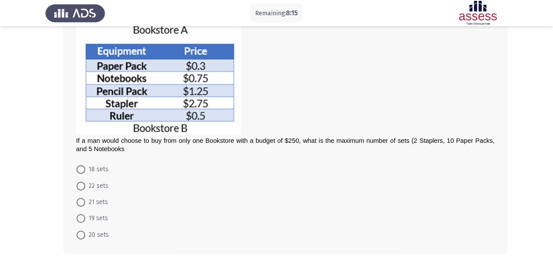
scroll to position [144, 0]
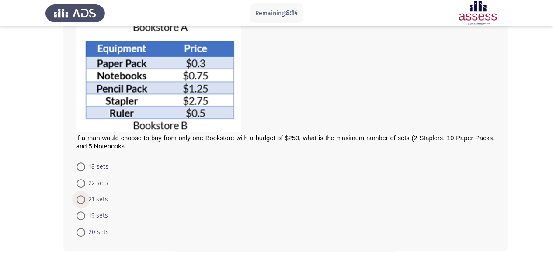
click at [86, 195] on span "21 sets" at bounding box center [96, 199] width 23 height 10
click at [85, 195] on input "21 sets" at bounding box center [80, 199] width 9 height 9
radio input "true"
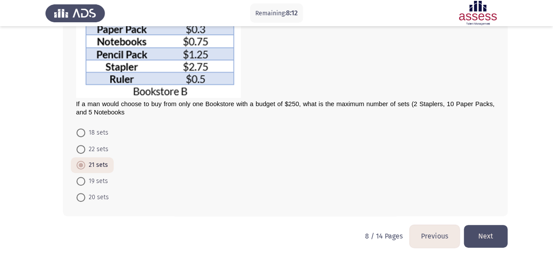
click at [489, 243] on button "Next" at bounding box center [486, 236] width 44 height 22
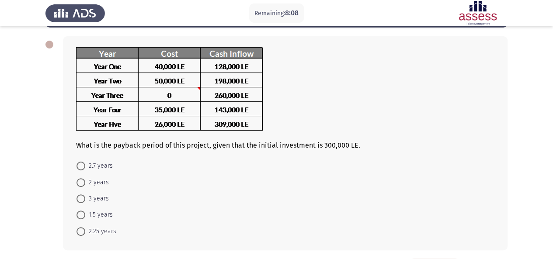
scroll to position [34, 0]
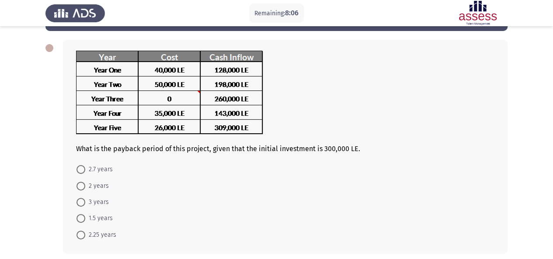
click at [354, 259] on div "What is the payback period of this project, given that the initial investment i…" at bounding box center [276, 147] width 462 height 232
click at [77, 232] on span at bounding box center [80, 235] width 9 height 9
click at [77, 232] on input "2.25 years" at bounding box center [80, 235] width 9 height 9
radio input "true"
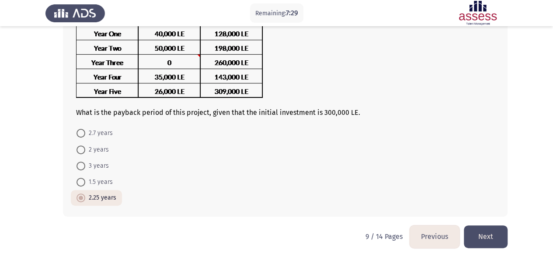
click at [490, 236] on button "Next" at bounding box center [486, 237] width 44 height 22
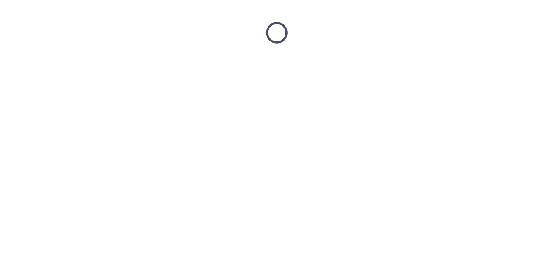
scroll to position [0, 0]
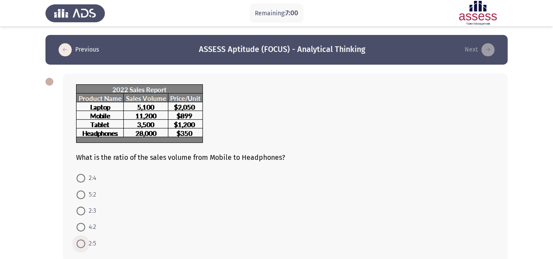
click at [80, 243] on span at bounding box center [80, 244] width 9 height 9
click at [80, 243] on input "2:5" at bounding box center [80, 244] width 9 height 9
radio input "true"
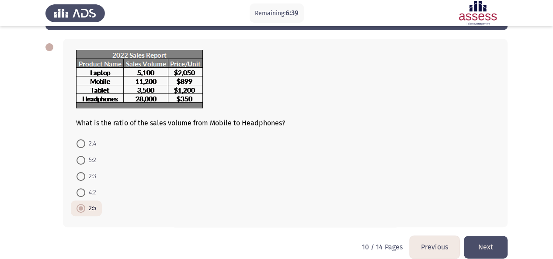
scroll to position [35, 0]
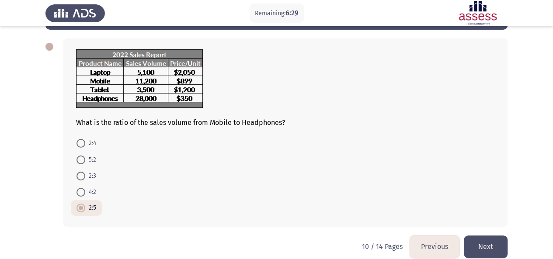
click at [230, 183] on form "2:4 5:2 2:3 4:2 2:5" at bounding box center [285, 175] width 418 height 81
click at [502, 237] on button "Next" at bounding box center [486, 247] width 44 height 22
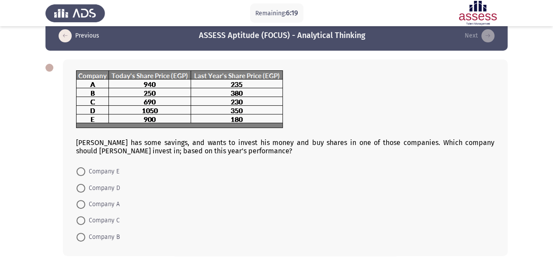
scroll to position [15, 0]
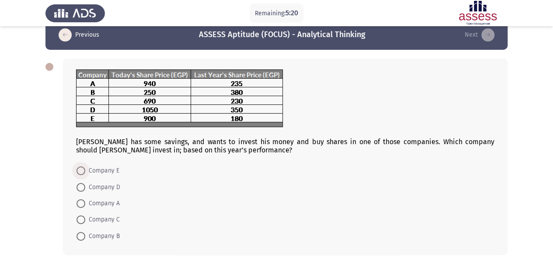
click at [80, 174] on span at bounding box center [80, 171] width 9 height 9
click at [80, 174] on input "Company E" at bounding box center [80, 171] width 9 height 9
radio input "true"
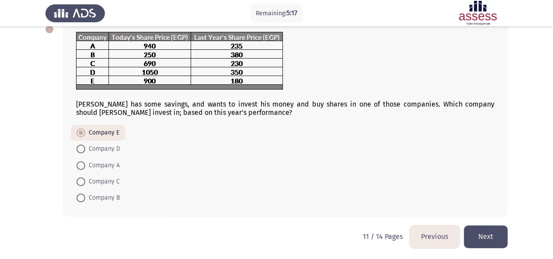
click at [491, 226] on button "Next" at bounding box center [486, 237] width 44 height 22
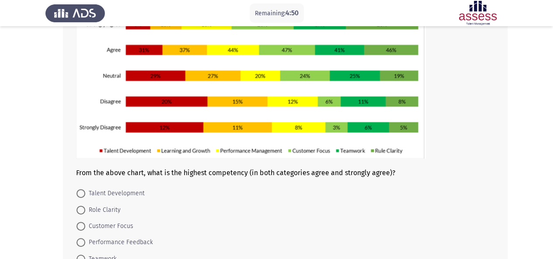
scroll to position [94, 0]
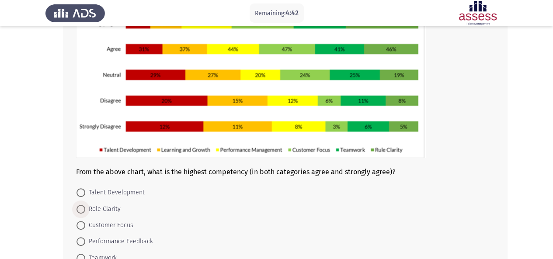
click at [82, 209] on span at bounding box center [80, 209] width 9 height 9
click at [82, 209] on input "Role Clarity" at bounding box center [80, 209] width 9 height 9
radio input "true"
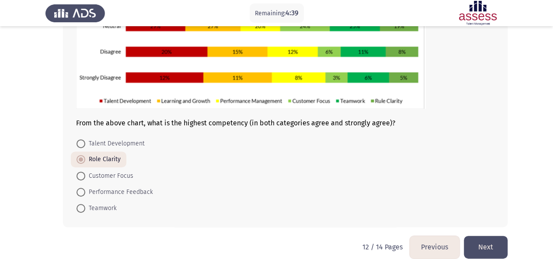
click at [492, 236] on button "Next" at bounding box center [486, 247] width 44 height 22
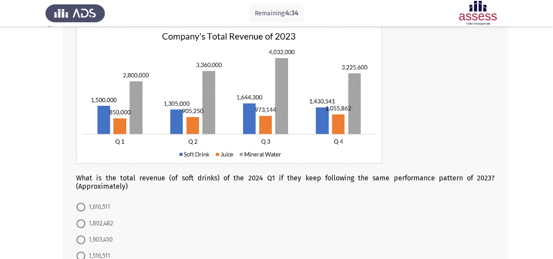
scroll to position [59, 0]
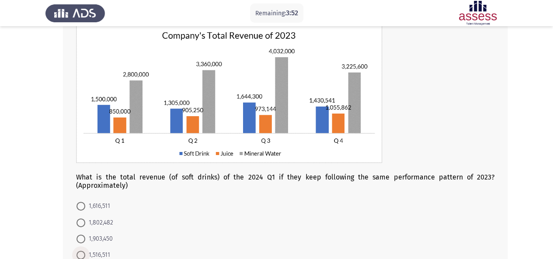
click at [83, 252] on span at bounding box center [80, 255] width 9 height 9
click at [83, 252] on input "1,516,511" at bounding box center [80, 255] width 9 height 9
radio input "true"
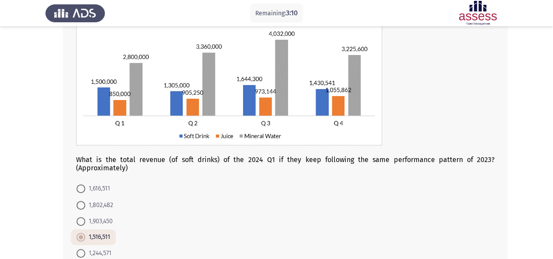
scroll to position [78, 0]
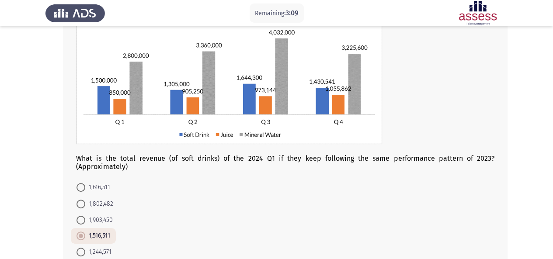
click at [81, 205] on span at bounding box center [80, 204] width 9 height 9
click at [81, 205] on input "1,802,482" at bounding box center [80, 204] width 9 height 9
radio input "true"
click at [543, 174] on app-assessment-container "Remaining: 3:04 Previous ASSESS Aptitude (FOCUS) - Analytical Thinking Next Wha…" at bounding box center [276, 118] width 553 height 323
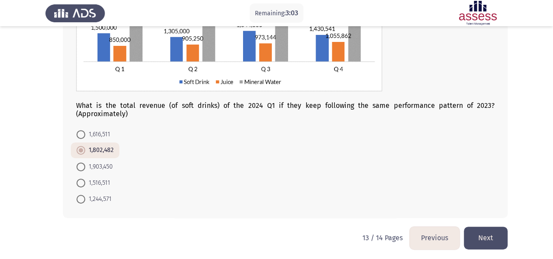
scroll to position [132, 0]
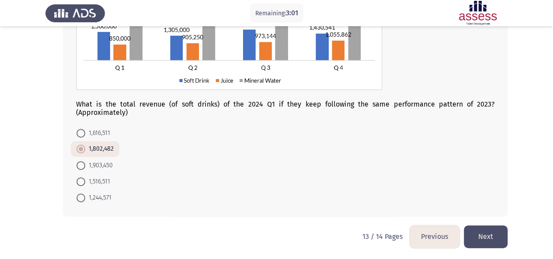
click at [480, 233] on button "Next" at bounding box center [486, 237] width 44 height 22
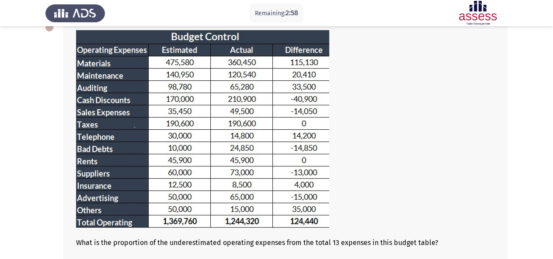
scroll to position [52, 0]
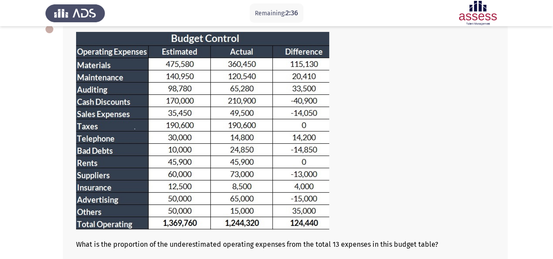
click at [398, 153] on div at bounding box center [285, 132] width 418 height 200
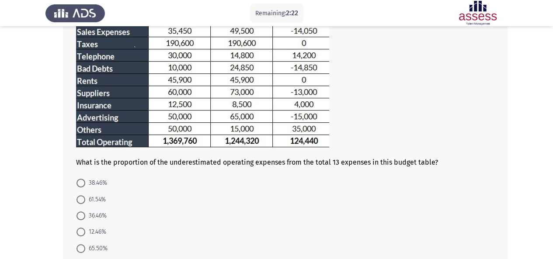
scroll to position [152, 0]
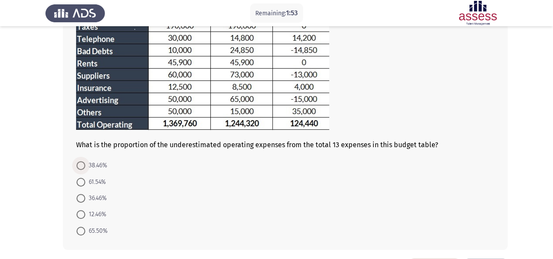
click at [77, 166] on span at bounding box center [80, 165] width 9 height 9
click at [77, 166] on input "38.46%" at bounding box center [80, 165] width 9 height 9
radio input "true"
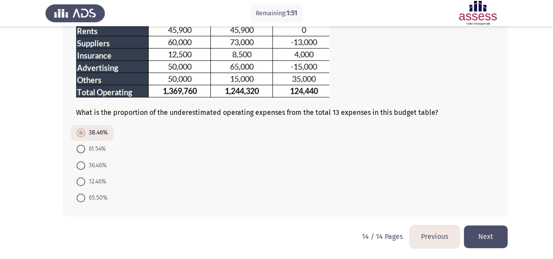
click at [490, 234] on button "Next" at bounding box center [486, 237] width 44 height 22
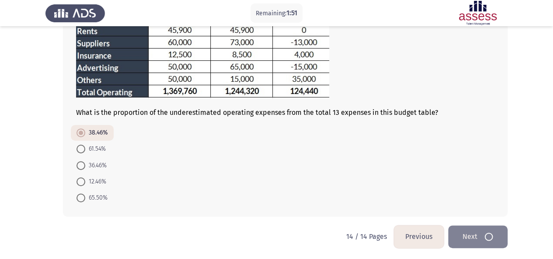
scroll to position [0, 0]
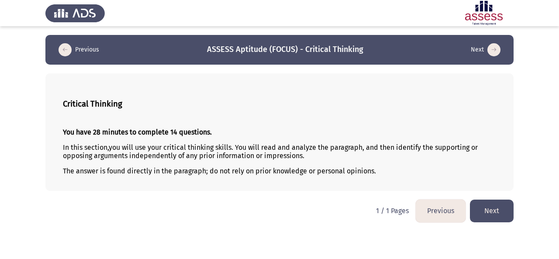
click at [490, 215] on button "Next" at bounding box center [492, 211] width 44 height 22
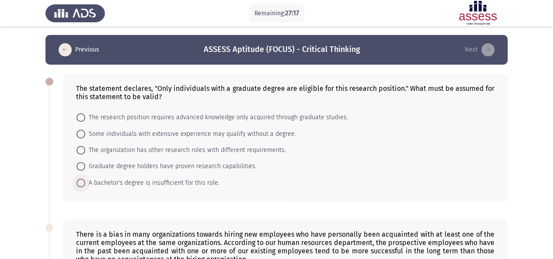
click at [78, 183] on span at bounding box center [80, 183] width 9 height 9
click at [78, 183] on input "A bachelor's degree is insufficient for this role." at bounding box center [80, 183] width 9 height 9
radio input "true"
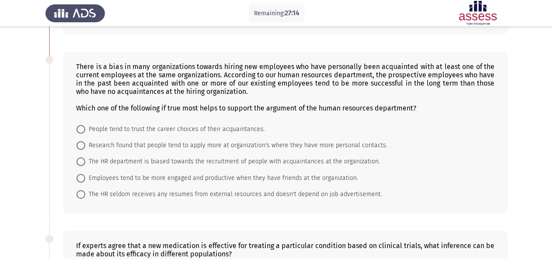
scroll to position [168, 0]
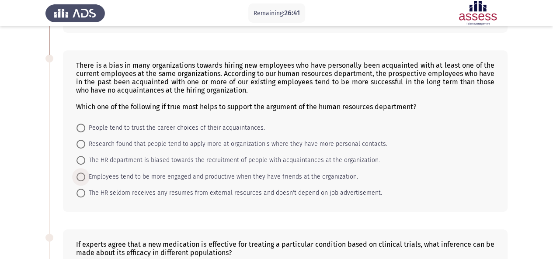
click at [81, 174] on span at bounding box center [80, 177] width 9 height 9
click at [81, 174] on input "Employees tend to be more engaged and productive when they have friends at the …" at bounding box center [80, 177] width 9 height 9
radio input "true"
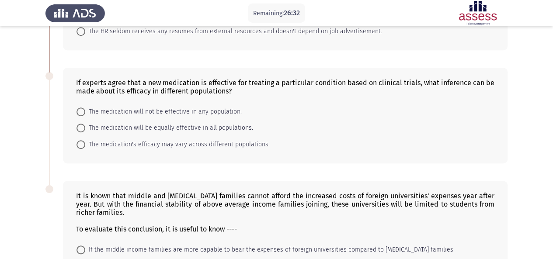
scroll to position [328, 0]
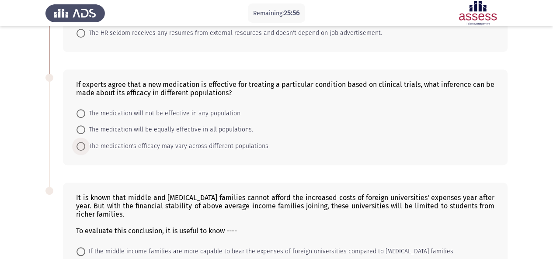
click at [85, 146] on span at bounding box center [80, 146] width 9 height 9
click at [85, 146] on input "The medication's efficacy may vary across different populations." at bounding box center [80, 146] width 9 height 9
radio input "true"
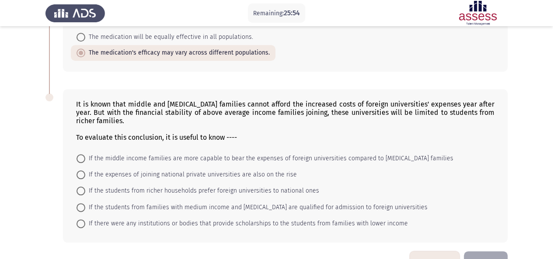
scroll to position [441, 0]
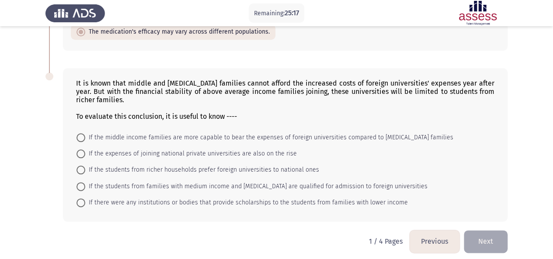
click at [80, 199] on span at bounding box center [80, 202] width 9 height 9
click at [80, 199] on input "If there were any institutions or bodies that provide scholarships to the stude…" at bounding box center [80, 202] width 9 height 9
radio input "true"
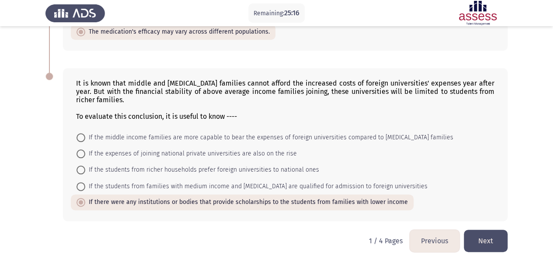
click at [506, 230] on button "Next" at bounding box center [486, 241] width 44 height 22
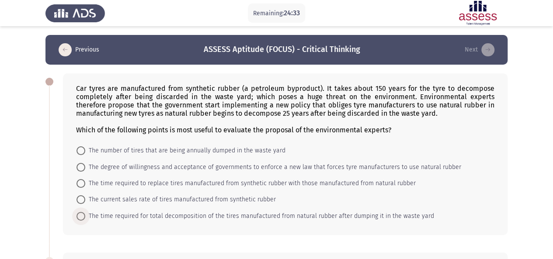
click at [84, 216] on span at bounding box center [80, 216] width 9 height 9
click at [84, 216] on input "The time required for total decomposition of the tires manufactured from natura…" at bounding box center [80, 216] width 9 height 9
radio input "true"
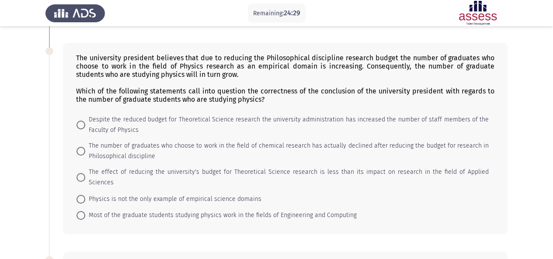
scroll to position [207, 0]
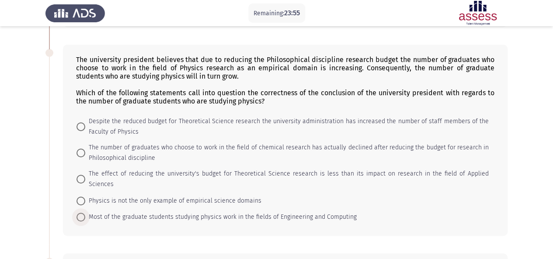
click at [85, 213] on span at bounding box center [80, 217] width 9 height 9
click at [85, 213] on input "Most of the graduate students studying physics work in the fields of Engineerin…" at bounding box center [80, 217] width 9 height 9
radio input "true"
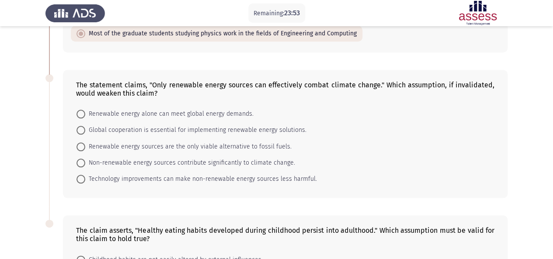
scroll to position [385, 0]
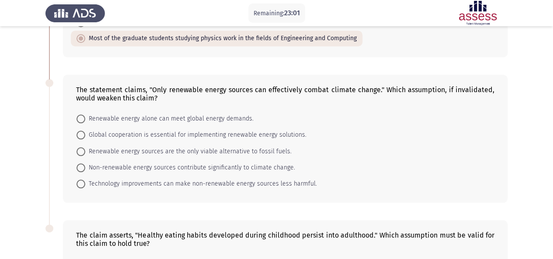
click at [79, 180] on span at bounding box center [80, 184] width 9 height 9
click at [79, 180] on input "Technology improvements can make non-renewable energy sources less harmful." at bounding box center [80, 184] width 9 height 9
radio input "true"
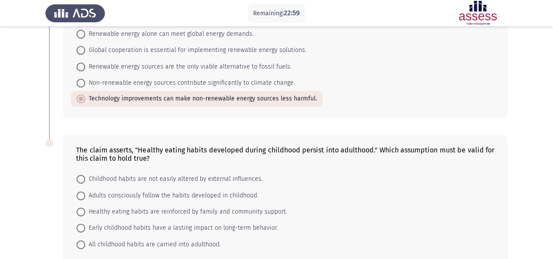
scroll to position [484, 0]
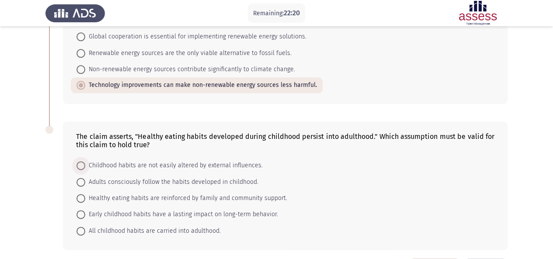
click at [85, 160] on span "Childhood habits are not easily altered by external influences." at bounding box center [173, 165] width 177 height 10
click at [85, 161] on input "Childhood habits are not easily altered by external influences." at bounding box center [80, 165] width 9 height 9
radio input "true"
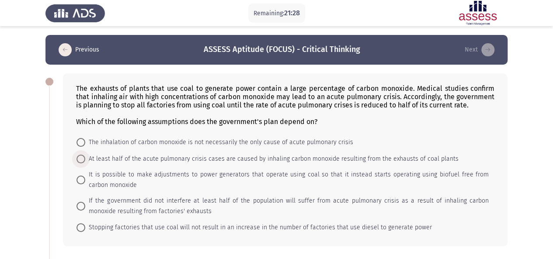
click at [83, 158] on span at bounding box center [80, 159] width 9 height 9
click at [83, 158] on input "At least half of the acute pulmonary crisis cases are caused by inhaling carbon…" at bounding box center [80, 159] width 9 height 9
radio input "true"
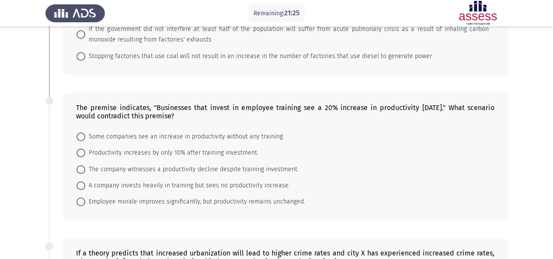
scroll to position [177, 0]
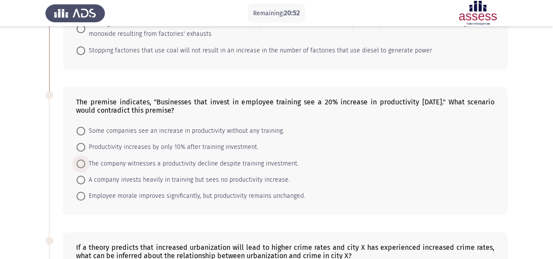
click at [82, 162] on span at bounding box center [80, 164] width 9 height 9
click at [82, 162] on input "The company witnesses a productivity decline despite training investment." at bounding box center [80, 164] width 9 height 9
radio input "true"
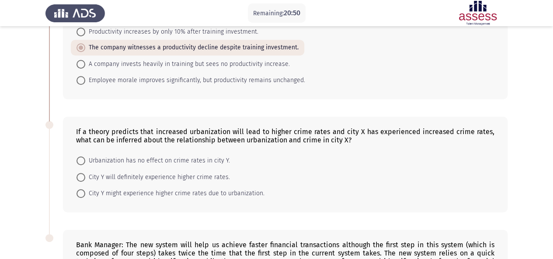
scroll to position [315, 0]
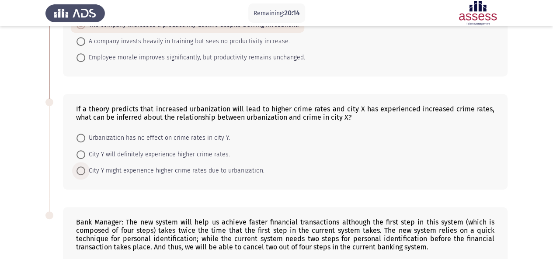
click at [82, 167] on span at bounding box center [80, 171] width 9 height 9
click at [82, 167] on input "City Y might experience higher crime rates due to urbanization." at bounding box center [80, 171] width 9 height 9
radio input "true"
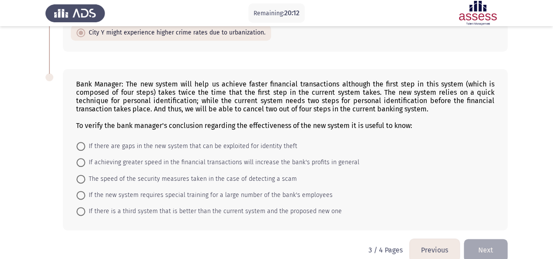
scroll to position [462, 0]
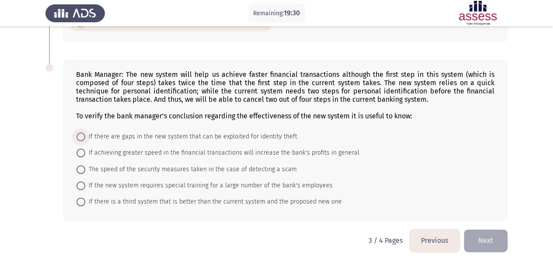
click at [79, 134] on span at bounding box center [80, 136] width 9 height 9
click at [79, 134] on input "If there are gaps in the new system that can be exploited for identity theft" at bounding box center [80, 136] width 9 height 9
radio input "true"
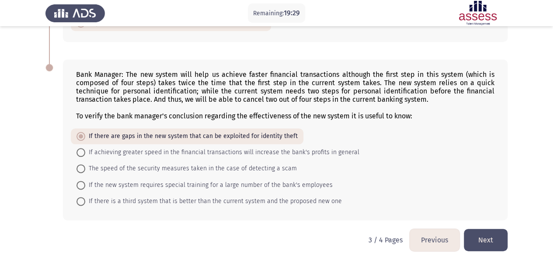
click at [503, 241] on button "Next" at bounding box center [486, 240] width 44 height 22
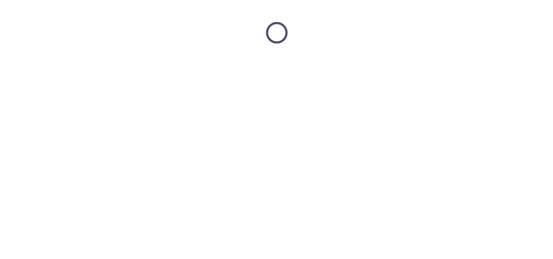
scroll to position [0, 0]
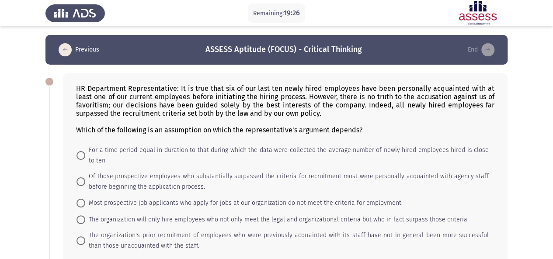
drag, startPoint x: 552, startPoint y: 66, endPoint x: 556, endPoint y: 62, distance: 4.9
click at [553, 65] on html "Remaining: 19:26 Previous ASSESS Aptitude (FOCUS) - Critical Thinking End HR De…" at bounding box center [276, 239] width 553 height 479
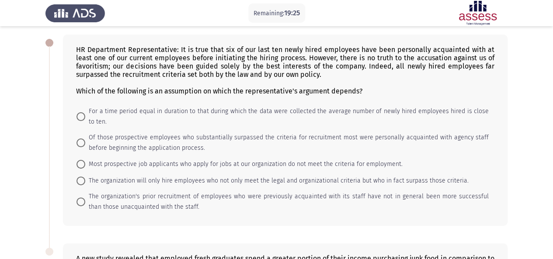
scroll to position [38, 0]
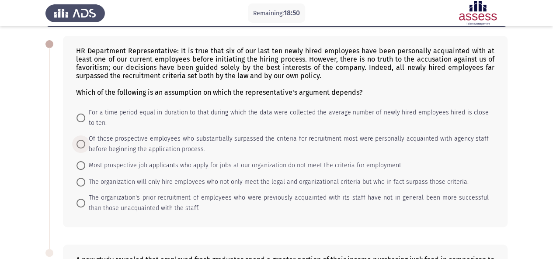
click at [82, 146] on span at bounding box center [80, 144] width 9 height 9
click at [82, 146] on input "Of those prospective employees who substantially surpassed the criteria for rec…" at bounding box center [80, 144] width 9 height 9
radio input "true"
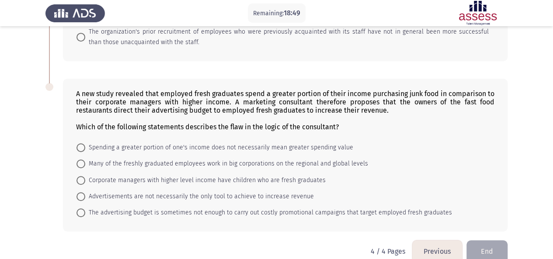
scroll to position [217, 0]
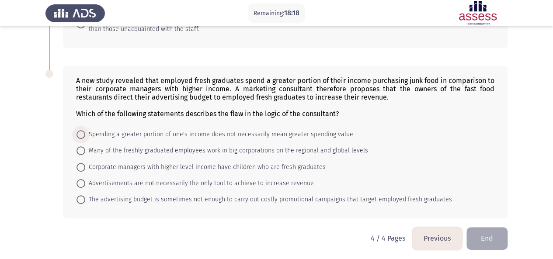
click at [82, 134] on span at bounding box center [80, 134] width 9 height 9
click at [82, 134] on input "Spending a greater portion of one's income does not necessarily mean greater sp…" at bounding box center [80, 134] width 9 height 9
radio input "true"
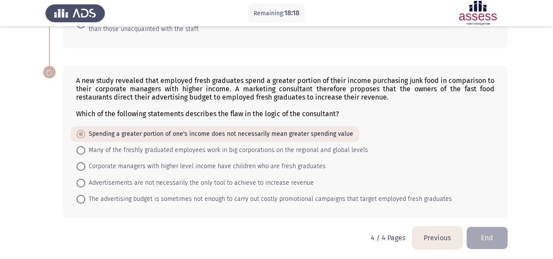
scroll to position [216, 0]
click at [504, 236] on button "End" at bounding box center [486, 238] width 41 height 22
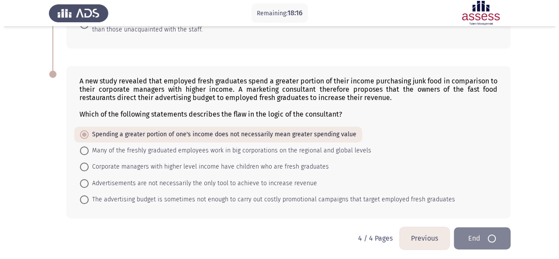
scroll to position [0, 0]
